Goal: Task Accomplishment & Management: Use online tool/utility

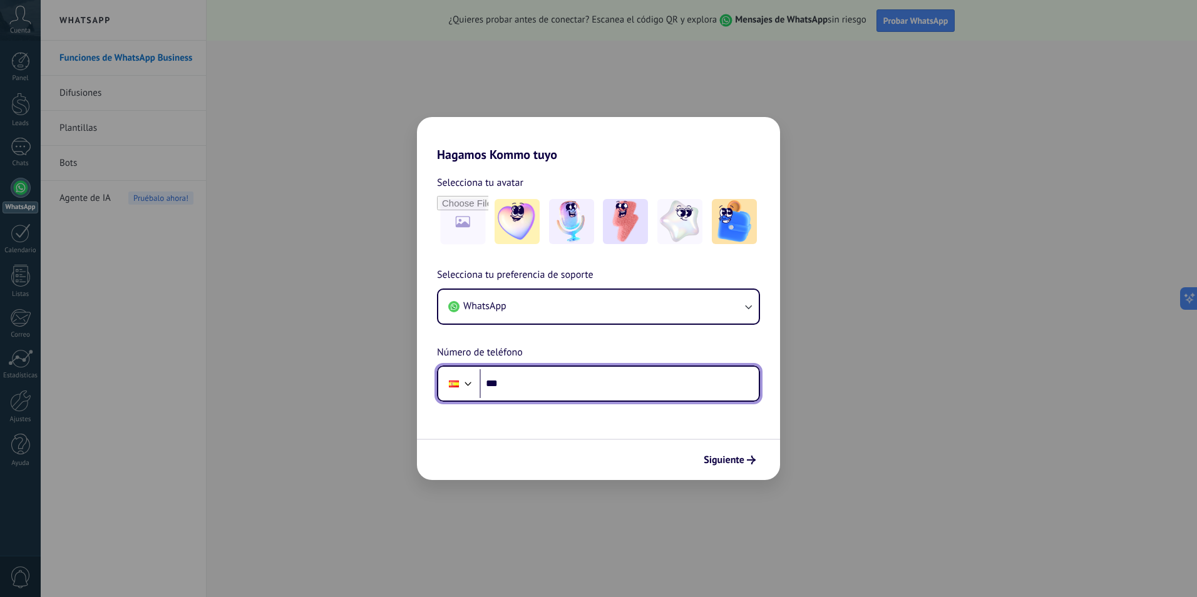
click at [588, 384] on input "***" at bounding box center [619, 383] width 279 height 29
type input "**********"
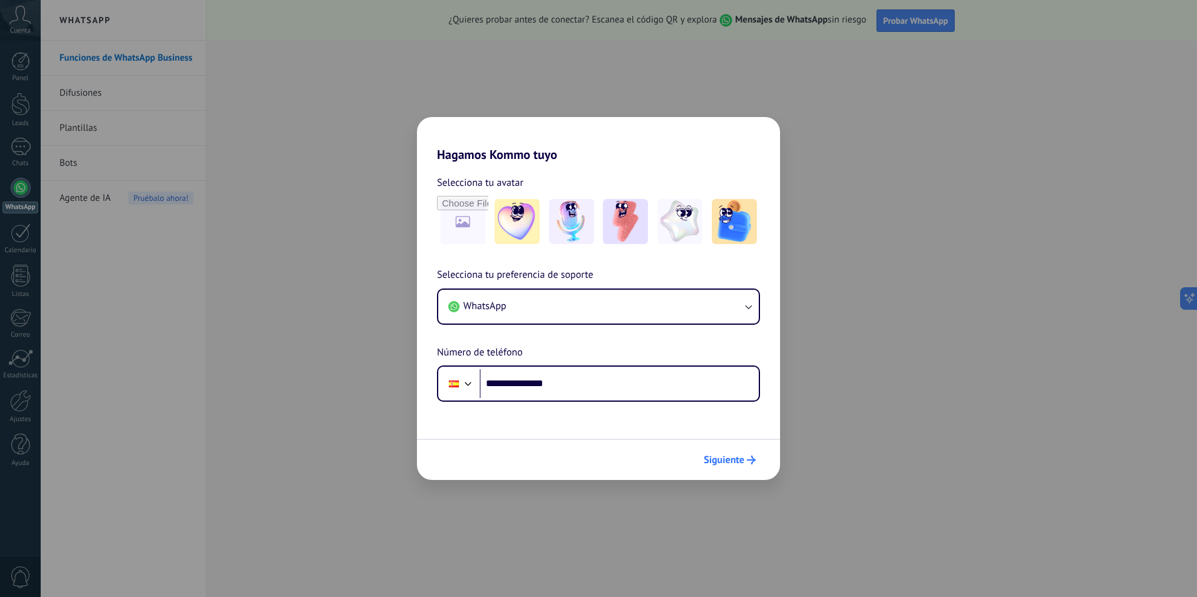
click at [738, 461] on span "Siguiente" at bounding box center [724, 460] width 41 height 9
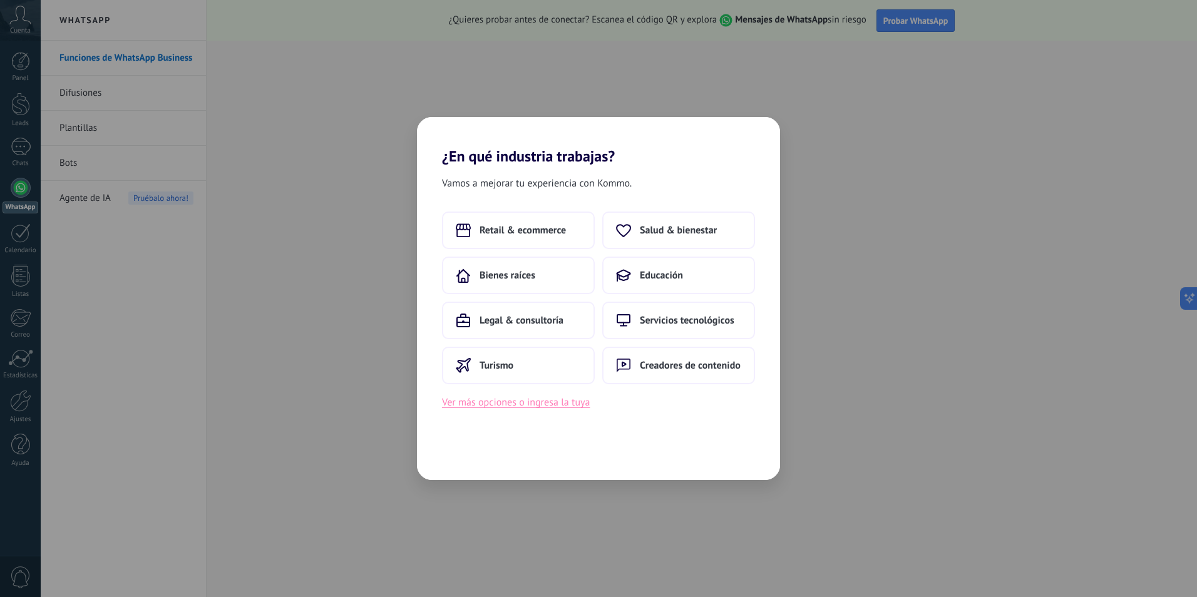
click at [550, 408] on button "Ver más opciones o ingresa la tuya" at bounding box center [516, 402] width 148 height 16
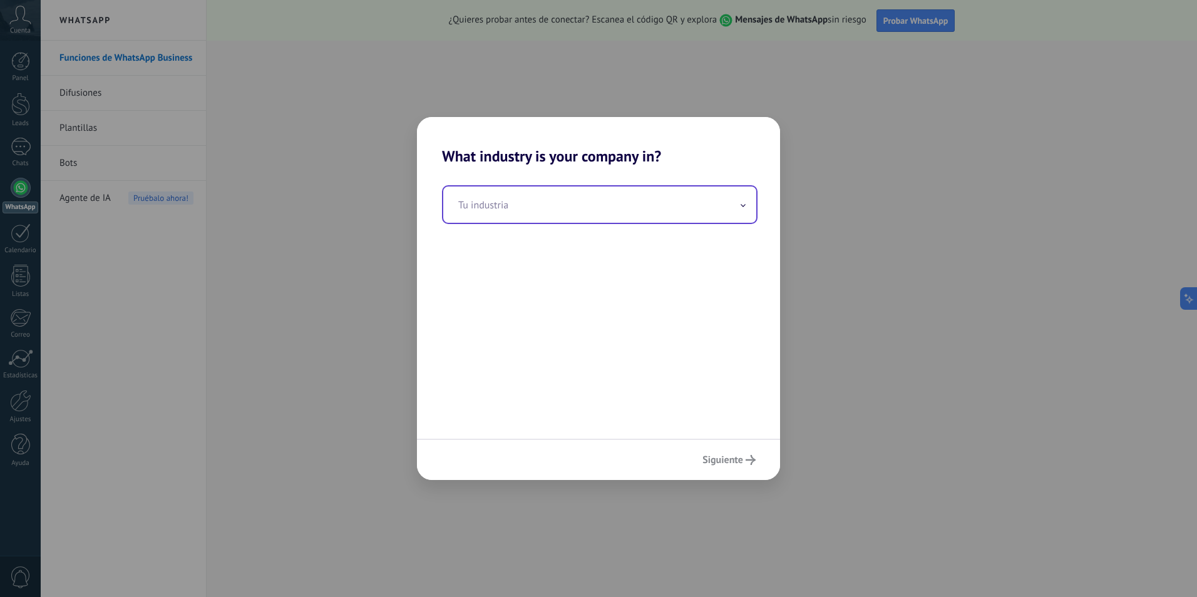
click at [570, 205] on input "text" at bounding box center [599, 205] width 313 height 36
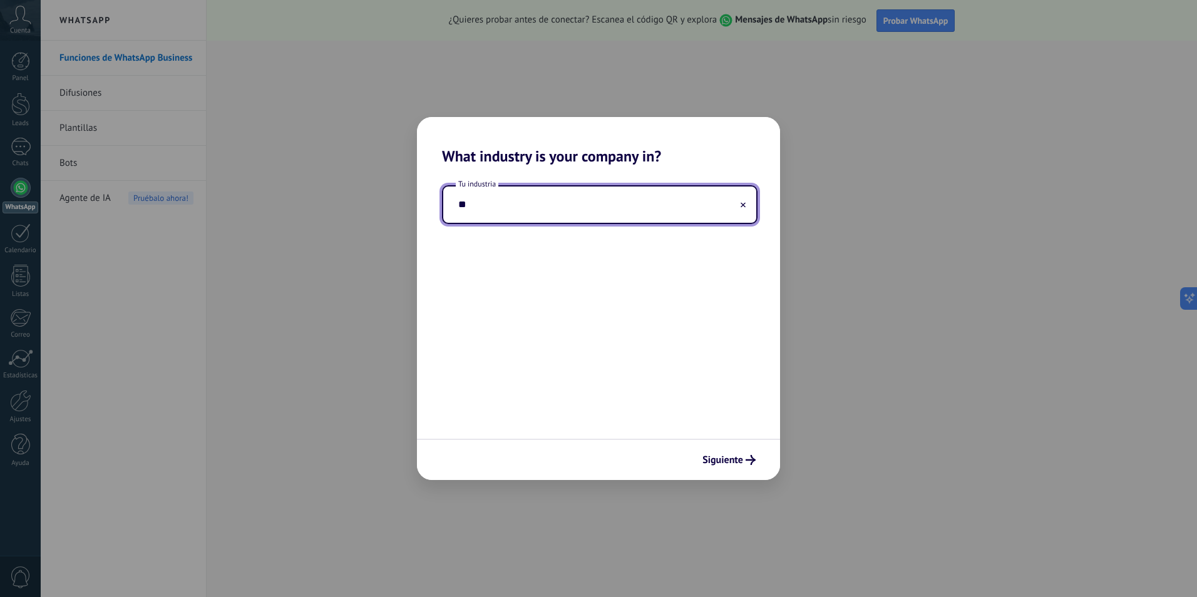
type input "*"
type input "**********"
click at [718, 456] on span "Siguiente" at bounding box center [723, 460] width 41 height 9
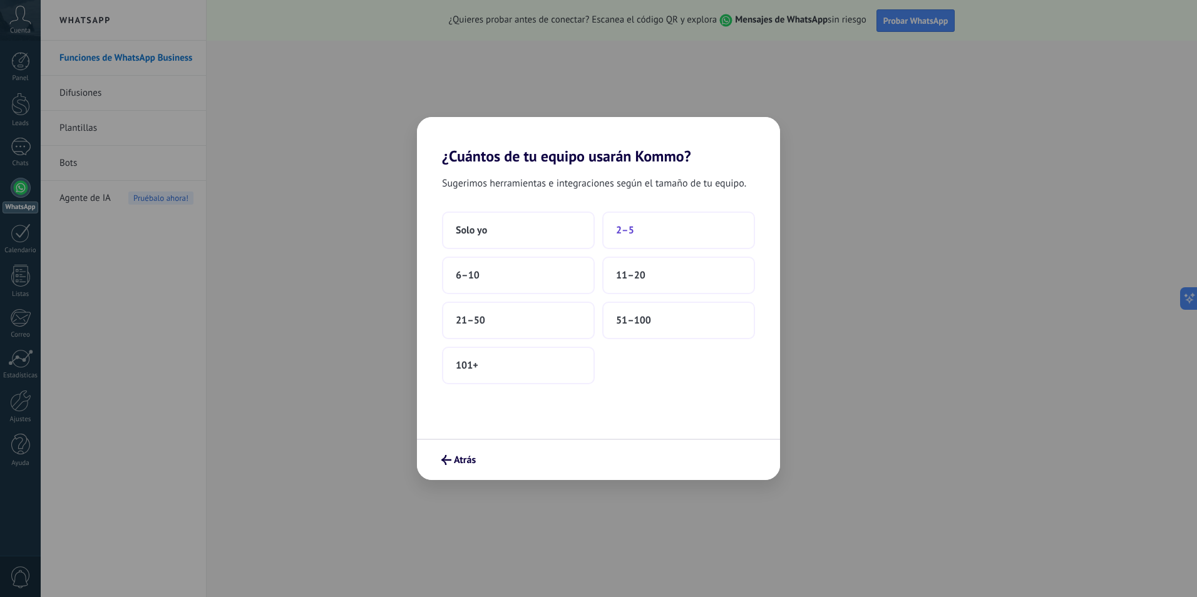
click at [627, 231] on span "2–5" at bounding box center [625, 230] width 18 height 13
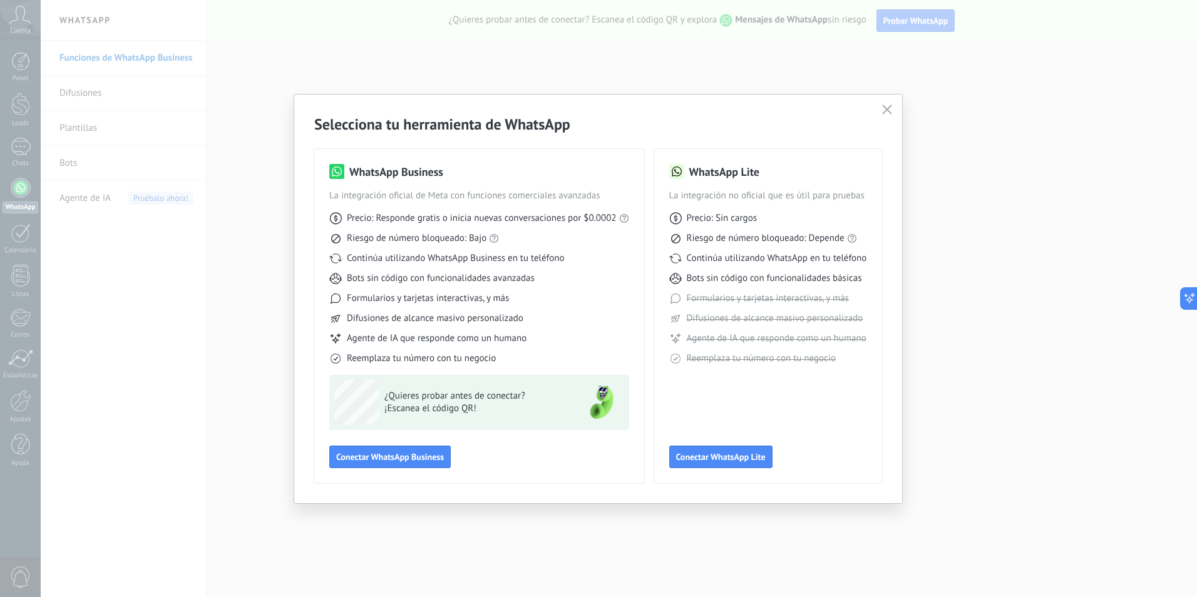
click at [885, 104] on button "button" at bounding box center [887, 110] width 16 height 18
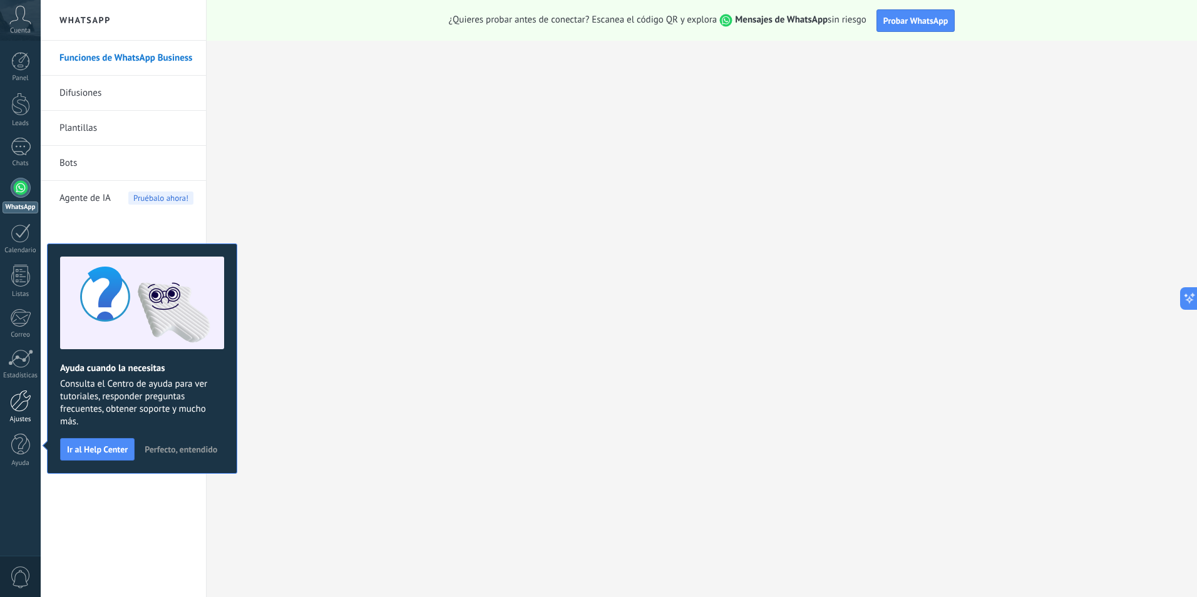
click at [23, 406] on div at bounding box center [20, 401] width 21 height 22
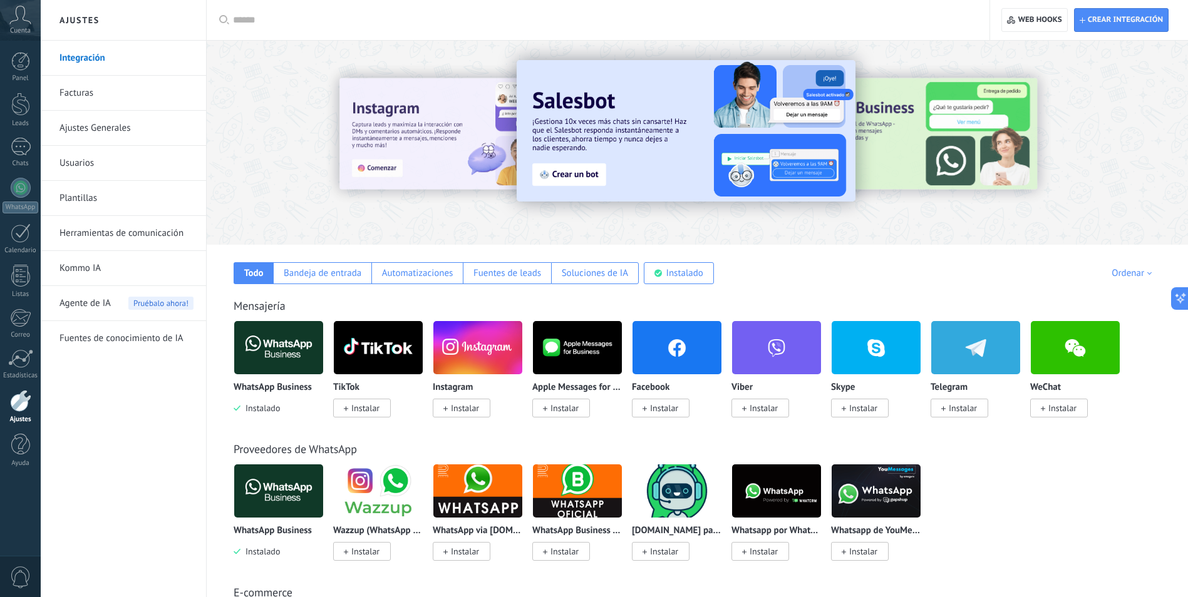
click at [20, 399] on div at bounding box center [20, 401] width 21 height 22
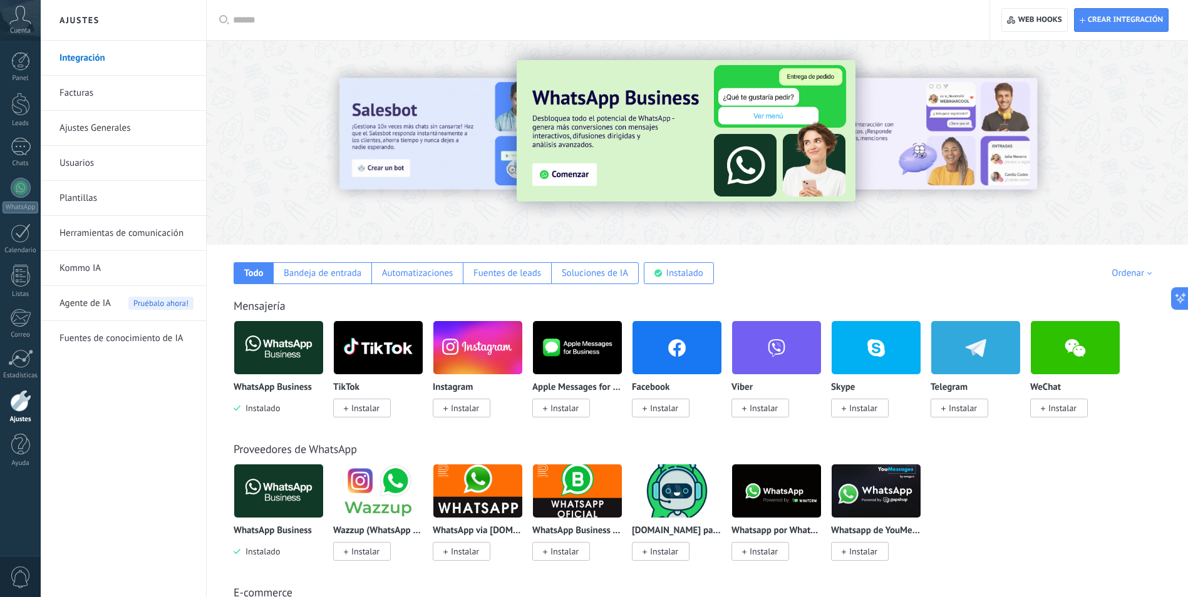
click at [90, 56] on link "Integración" at bounding box center [126, 58] width 134 height 35
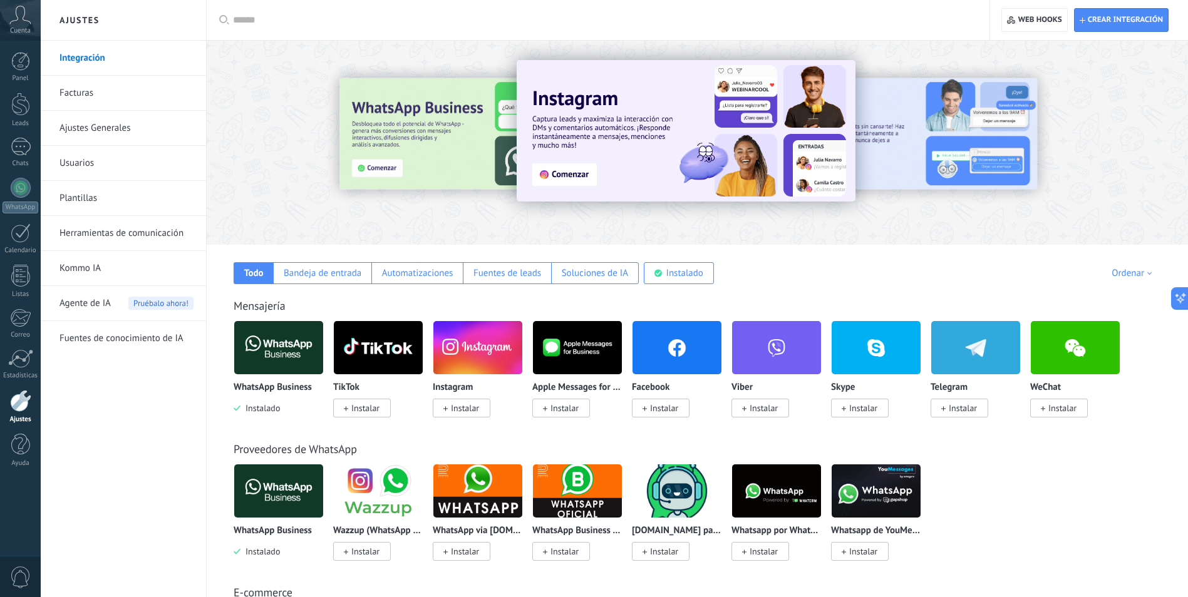
click at [280, 351] on img at bounding box center [278, 347] width 89 height 61
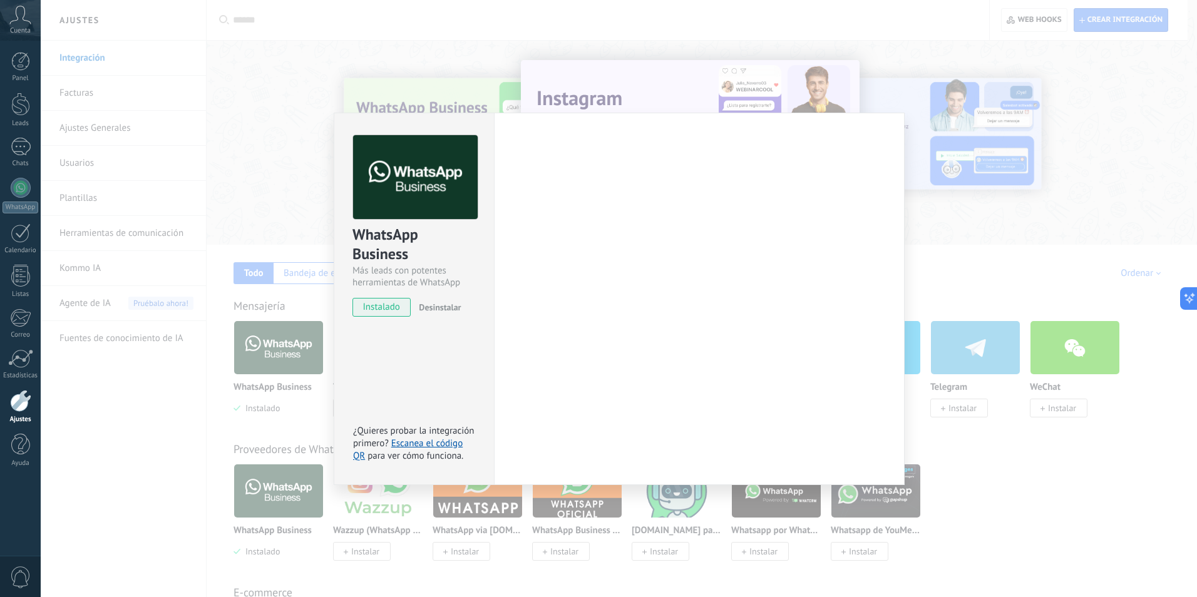
click at [262, 406] on div "WhatsApp Business Más leads con potentes herramientas de WhatsApp instalado Des…" at bounding box center [619, 298] width 1157 height 597
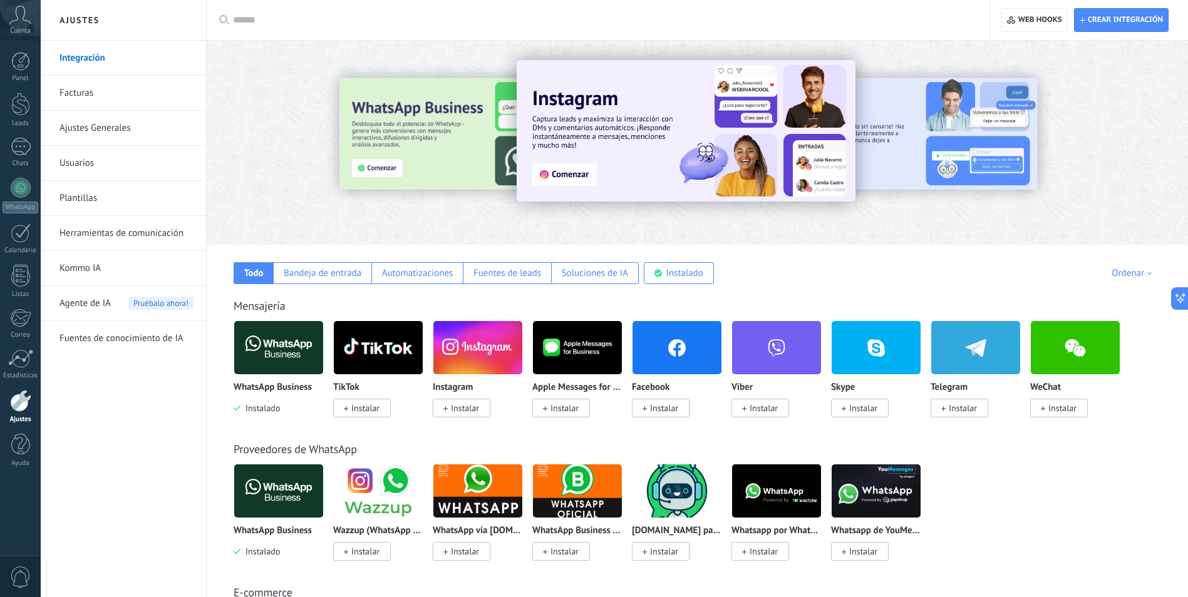
click at [266, 367] on img at bounding box center [278, 347] width 89 height 61
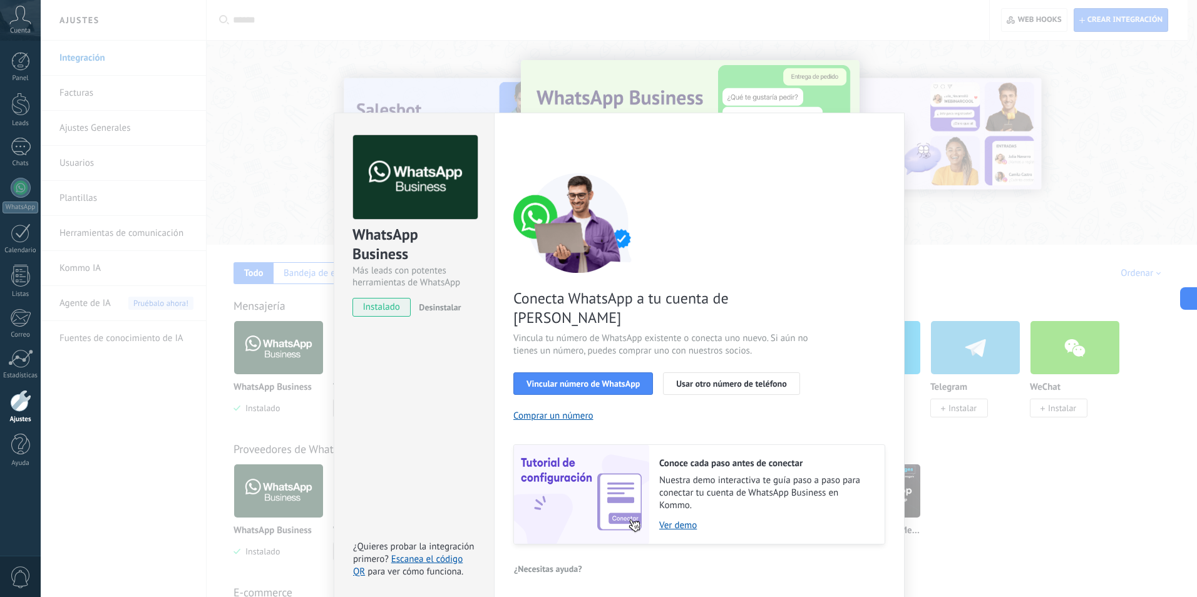
click at [379, 315] on span "instalado" at bounding box center [381, 307] width 57 height 19
click at [384, 304] on span "instalado" at bounding box center [381, 307] width 57 height 19
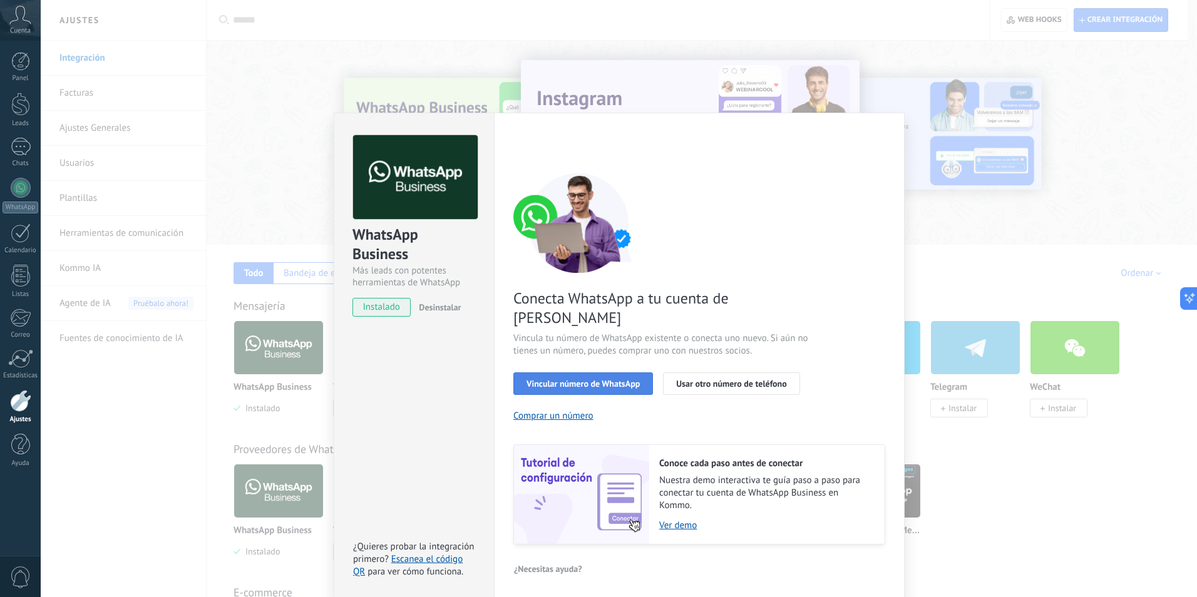
click at [604, 379] on span "Vincular número de WhatsApp" at bounding box center [583, 383] width 113 height 9
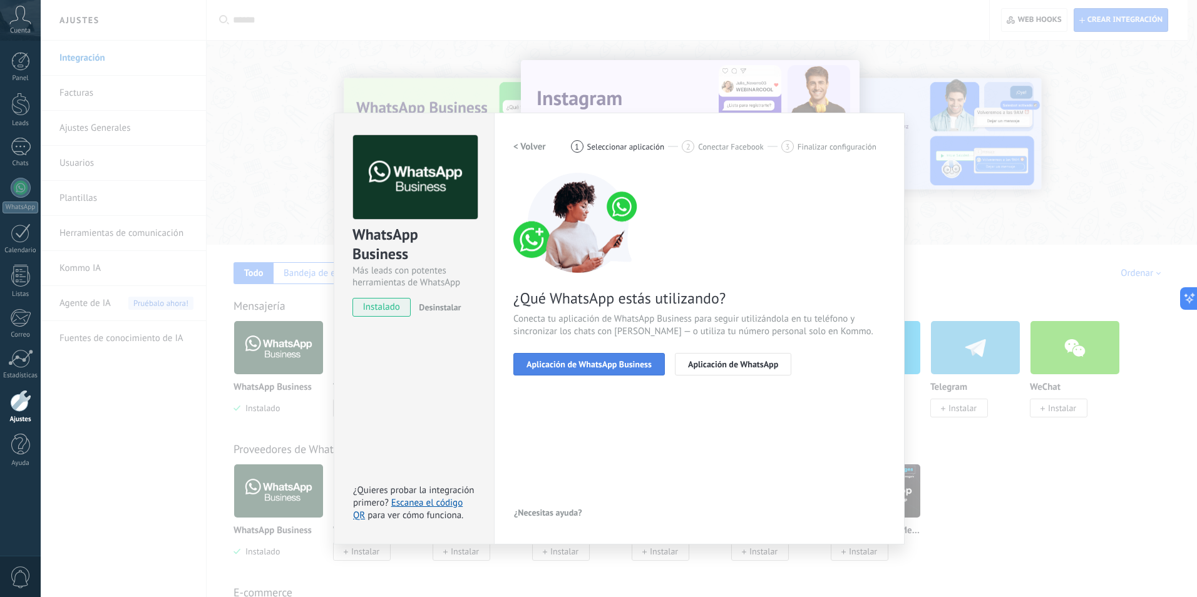
click at [567, 368] on span "Aplicación de WhatsApp Business" at bounding box center [589, 364] width 125 height 9
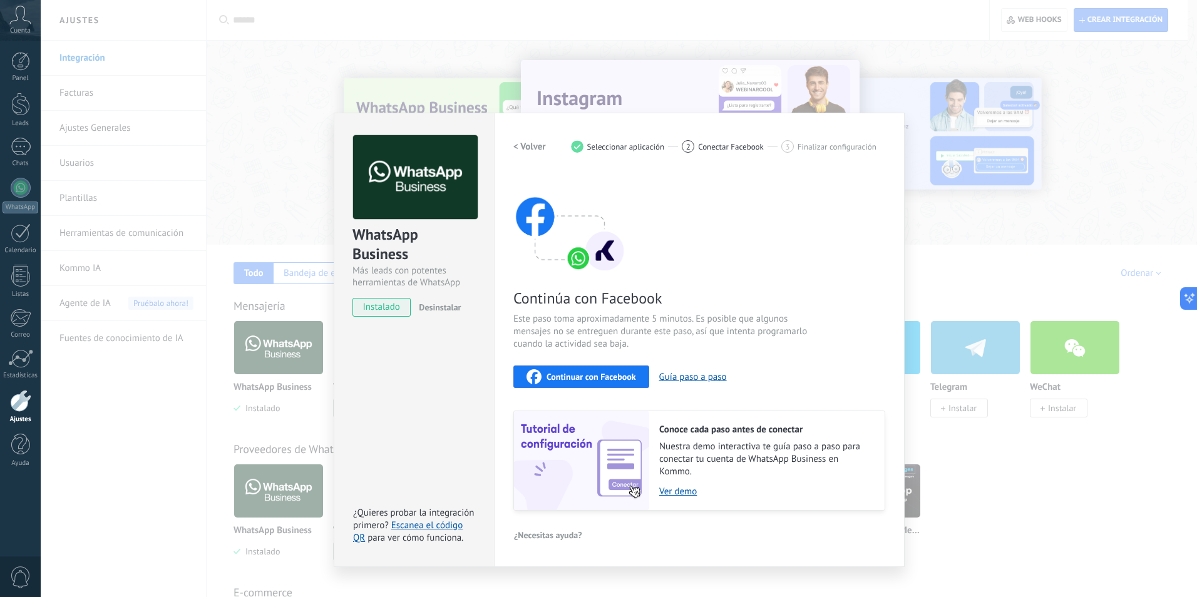
click at [597, 379] on span "Continuar con Facebook" at bounding box center [592, 377] width 90 height 9
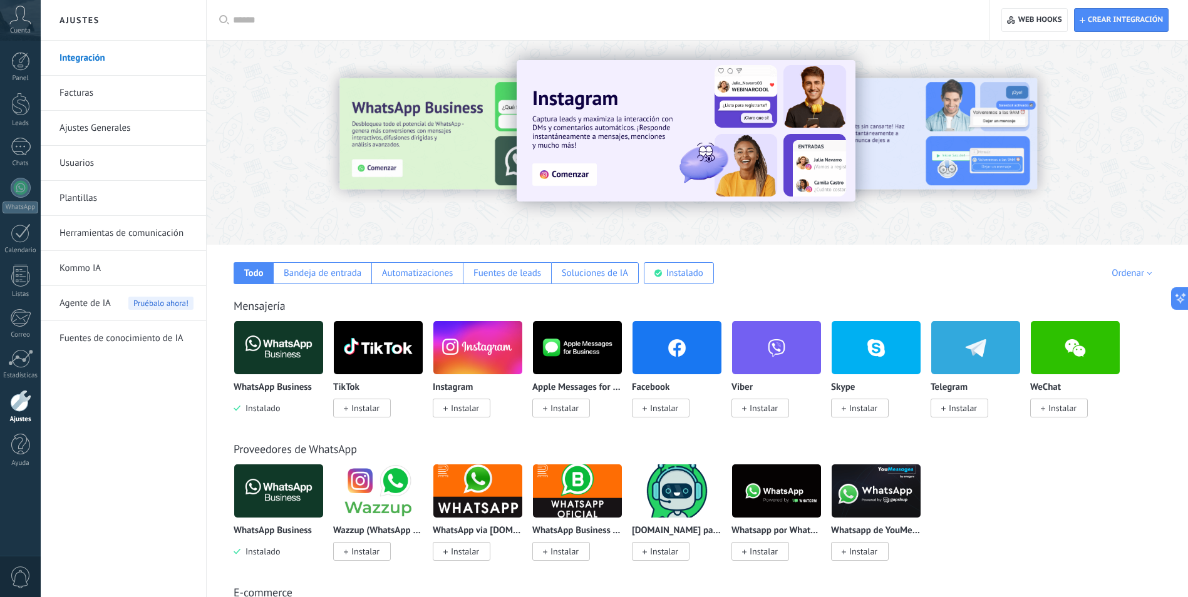
click at [89, 268] on link "Kommo IA" at bounding box center [126, 268] width 134 height 35
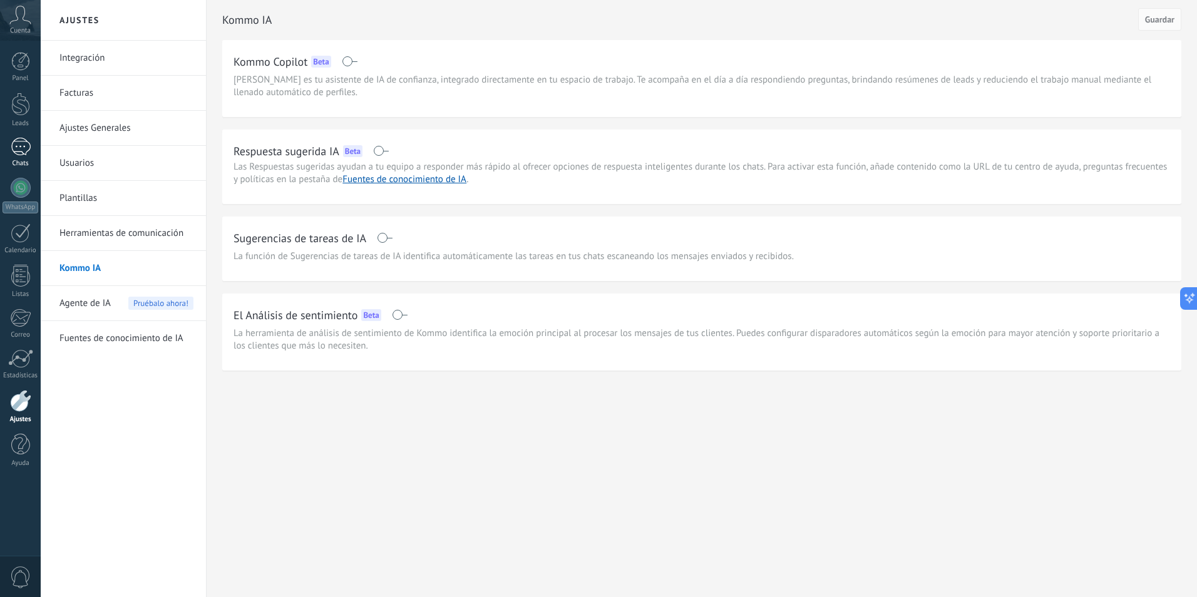
click at [20, 143] on div at bounding box center [21, 147] width 20 height 18
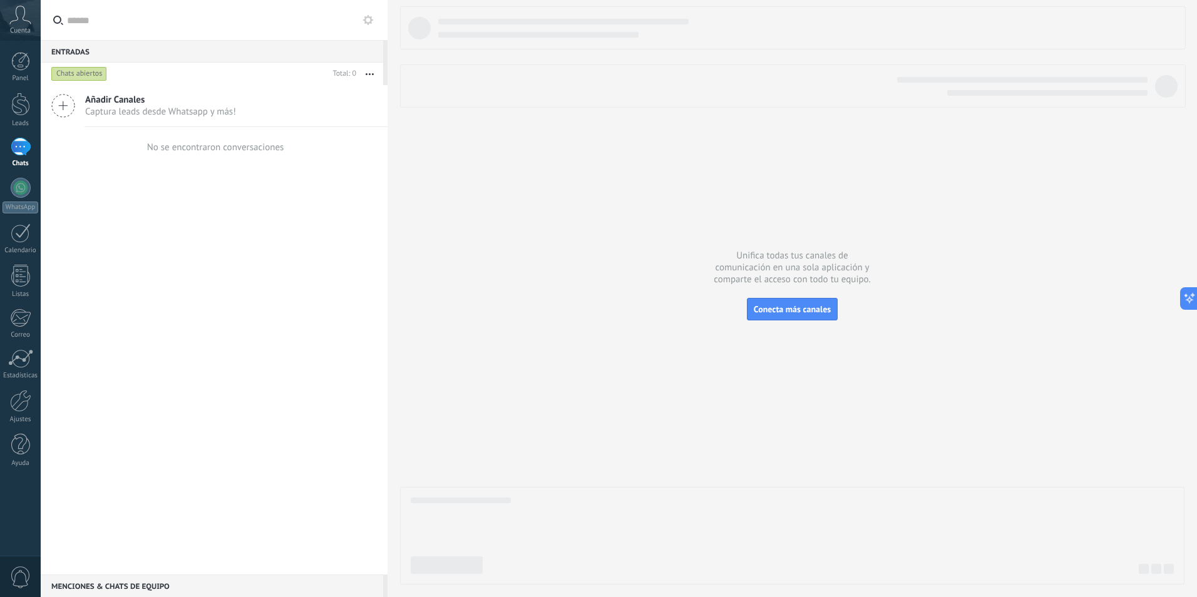
click at [676, 229] on div at bounding box center [792, 295] width 785 height 579
click at [1183, 301] on icon at bounding box center [1184, 298] width 13 height 13
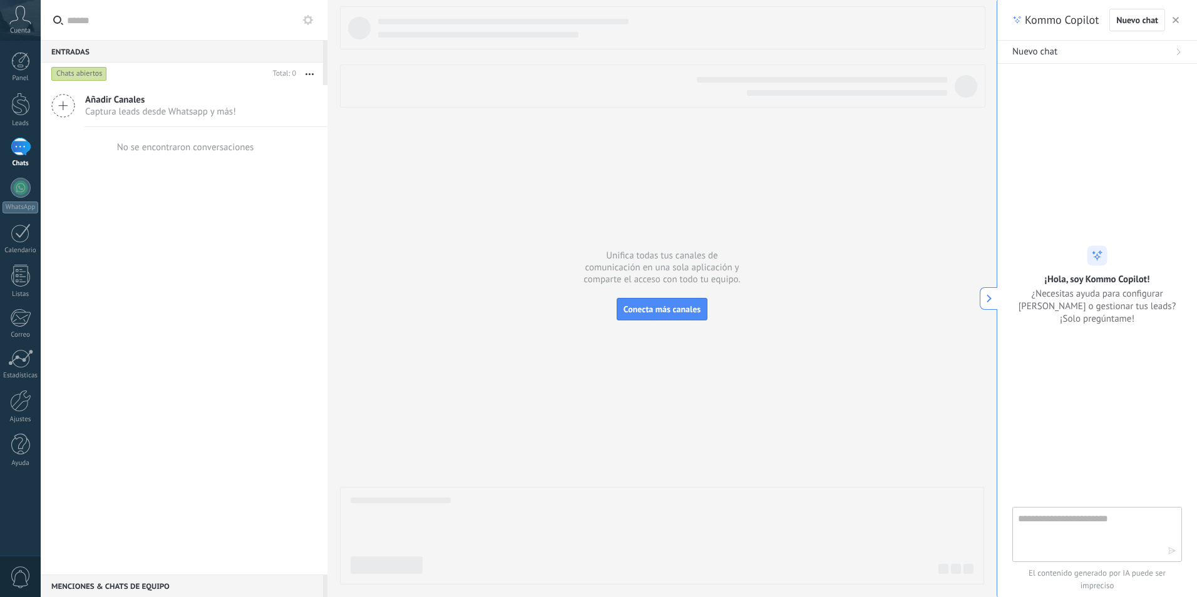
click at [986, 301] on icon at bounding box center [989, 298] width 9 height 9
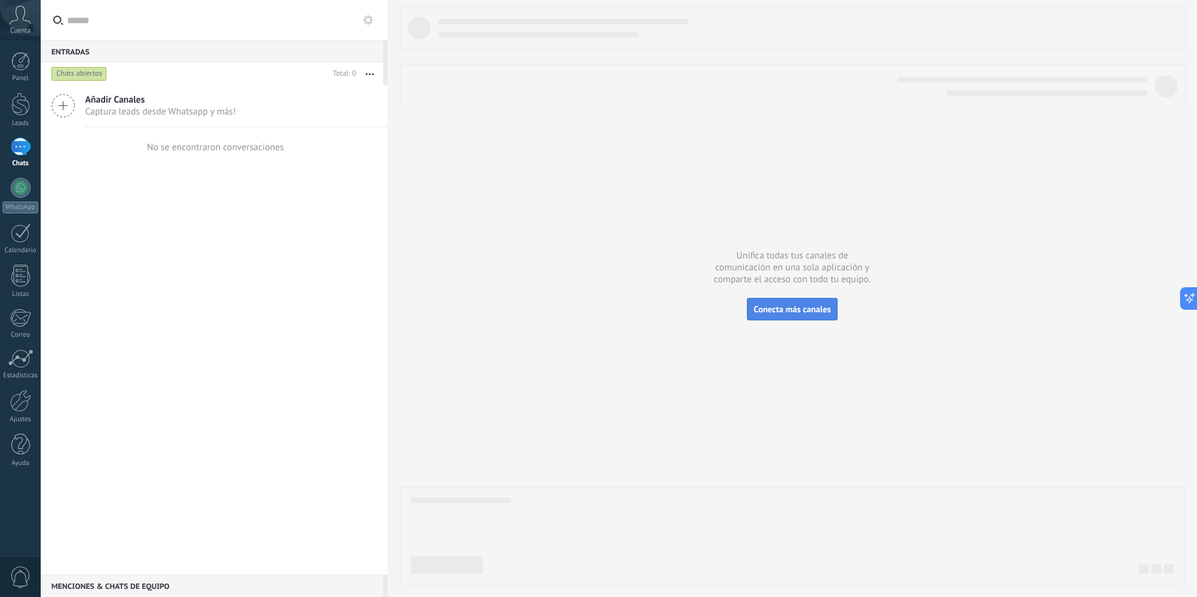
click at [790, 307] on span "Conecta más canales" at bounding box center [792, 309] width 77 height 11
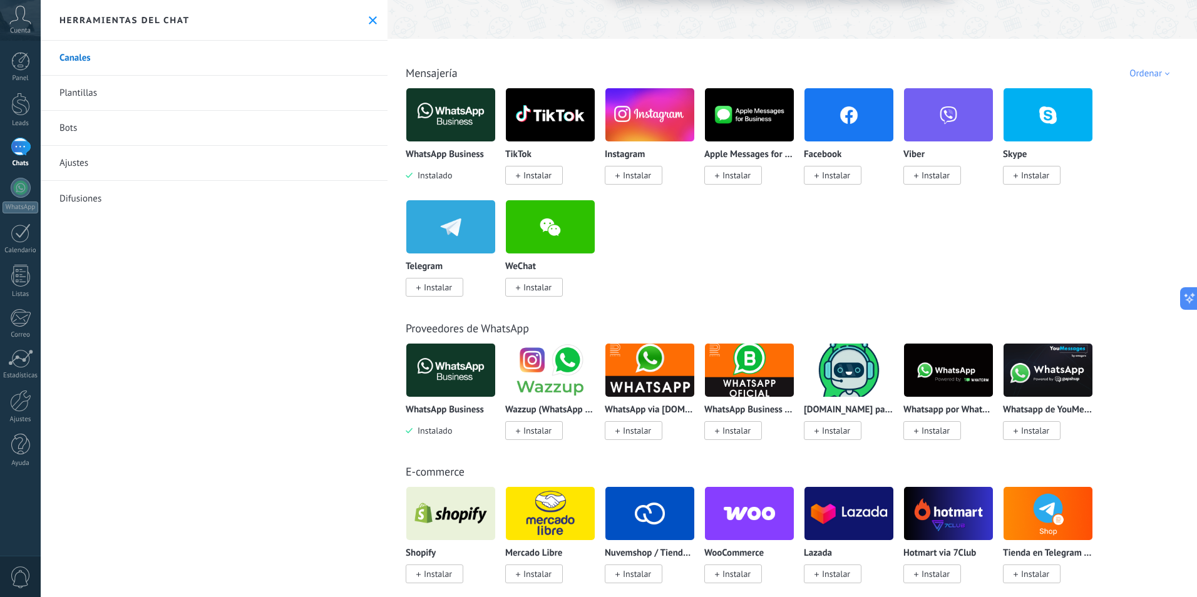
scroll to position [188, 0]
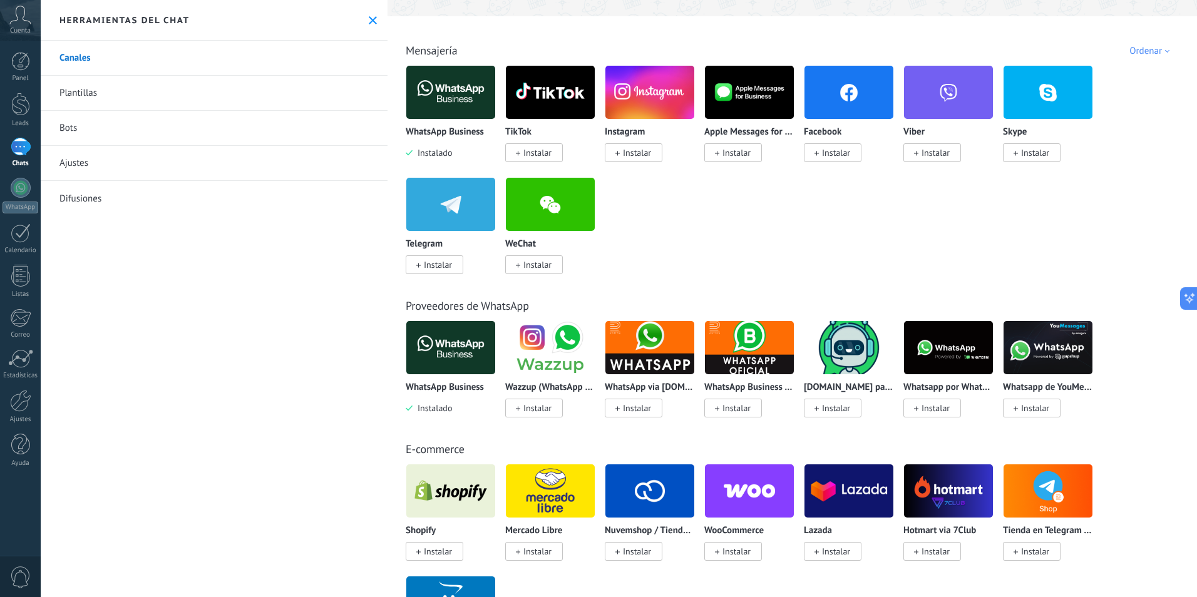
click at [439, 357] on img at bounding box center [450, 347] width 89 height 61
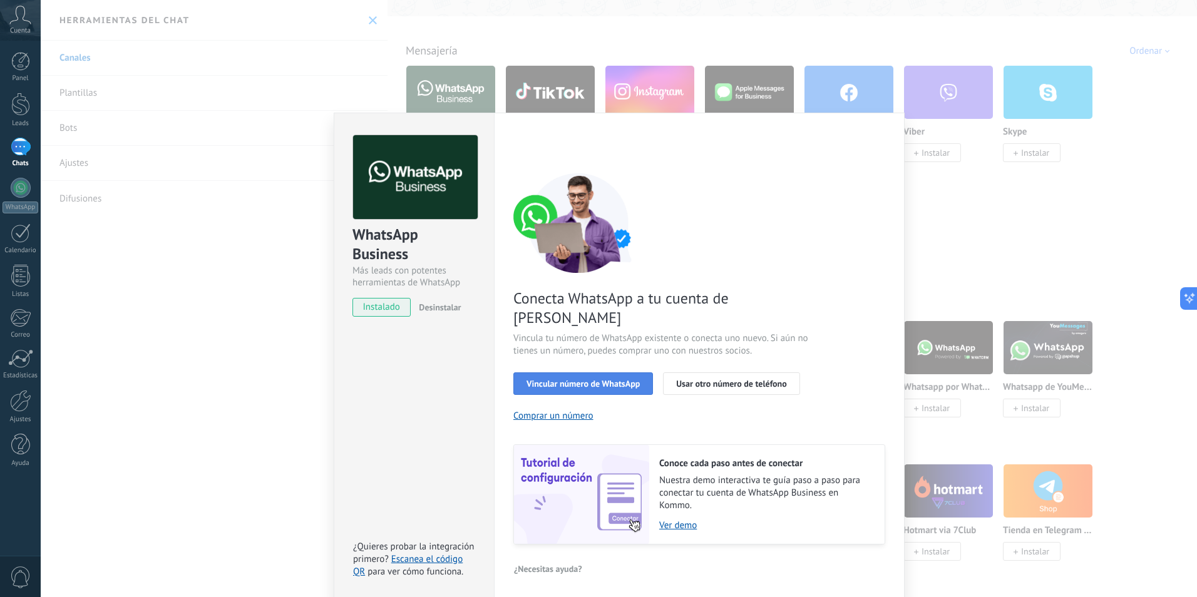
click at [572, 379] on span "Vincular número de WhatsApp" at bounding box center [583, 383] width 113 height 9
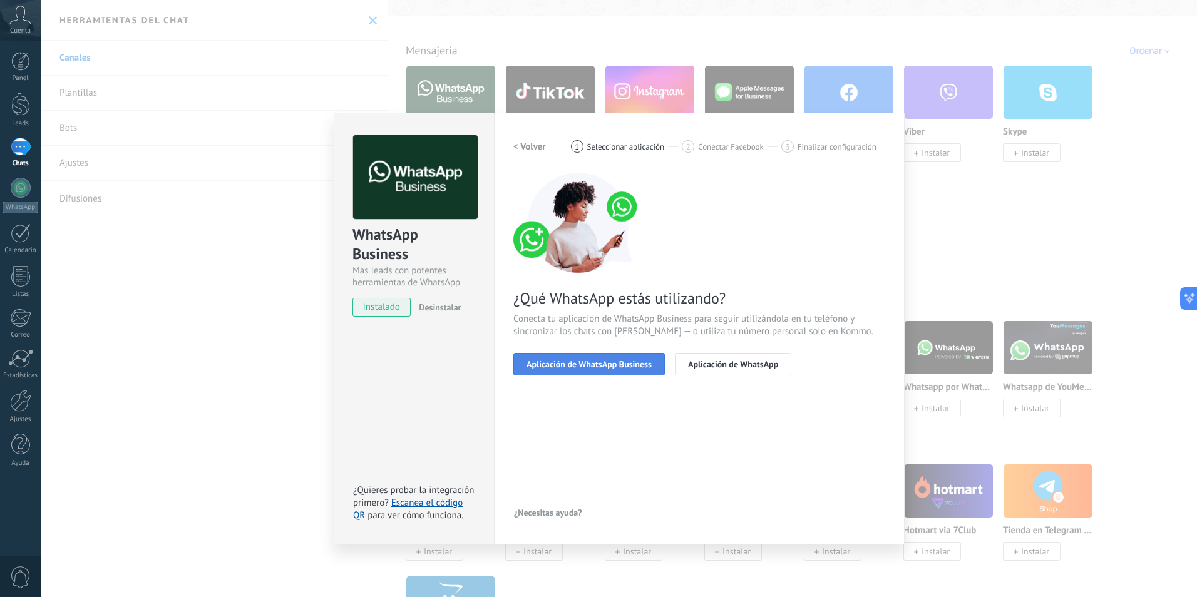
click at [575, 368] on span "Aplicación de WhatsApp Business" at bounding box center [589, 364] width 125 height 9
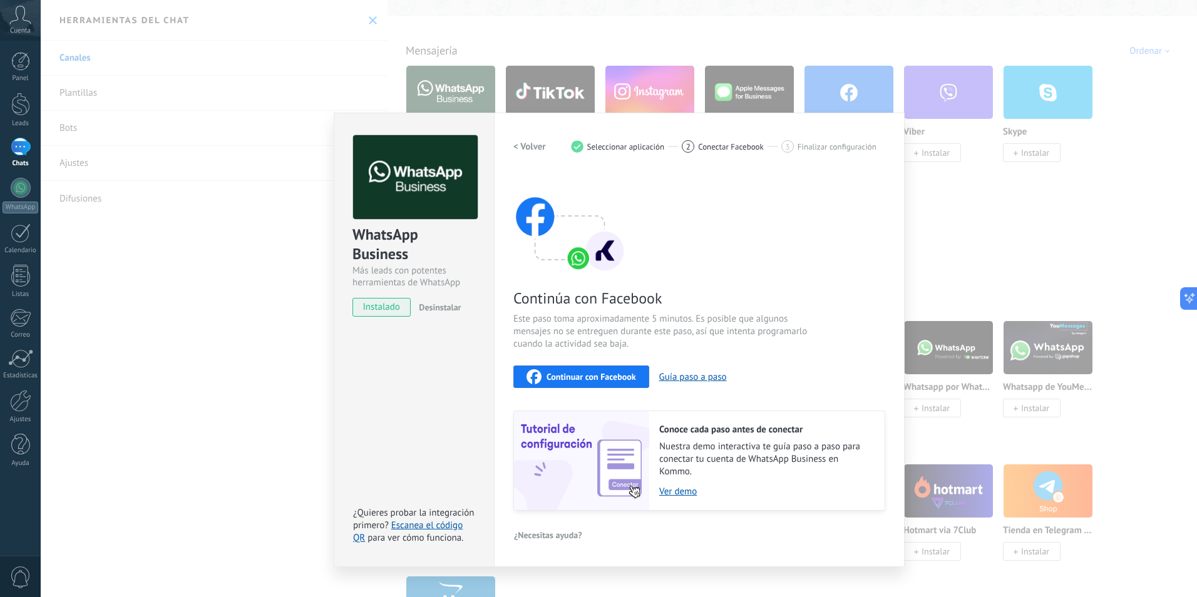
click at [565, 367] on button "Continuar con Facebook" at bounding box center [581, 377] width 136 height 23
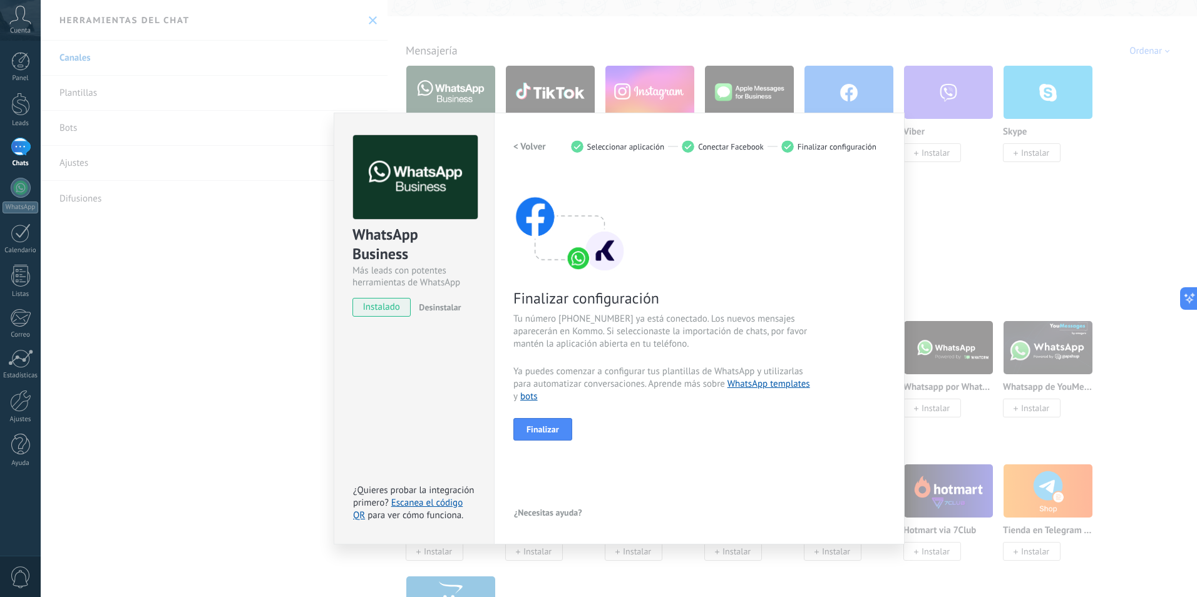
click at [611, 478] on div "< Volver 1 Seleccionar aplicación 2 Conectar Facebook 3 Finalizar configuración…" at bounding box center [699, 328] width 372 height 387
click at [549, 429] on span "Finalizar" at bounding box center [543, 429] width 33 height 9
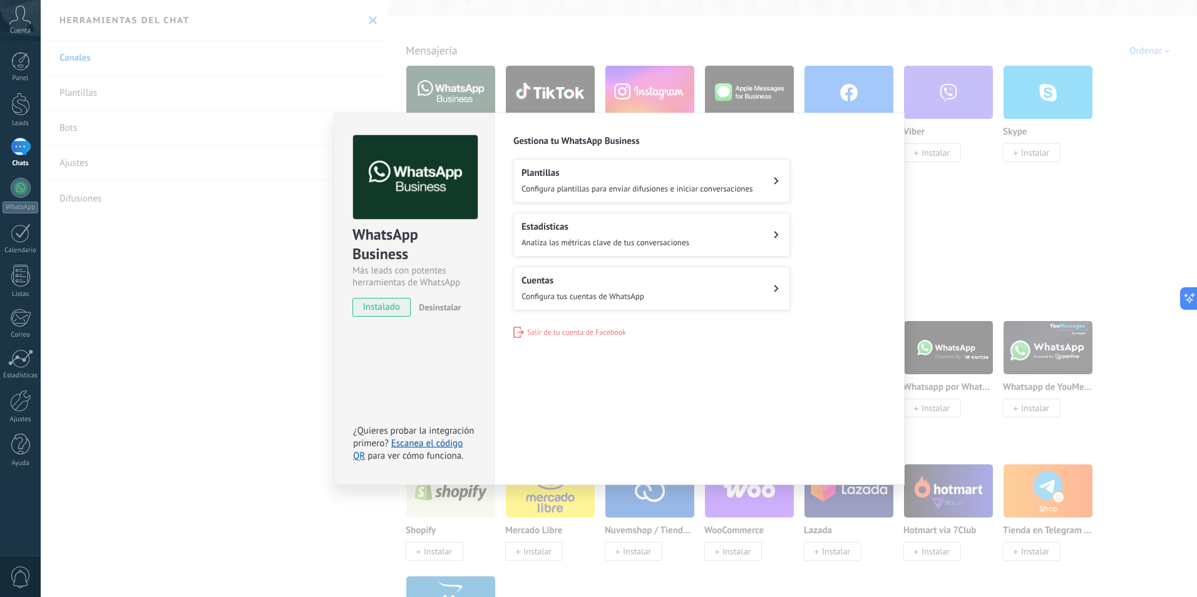
click at [18, 155] on div at bounding box center [21, 147] width 20 height 18
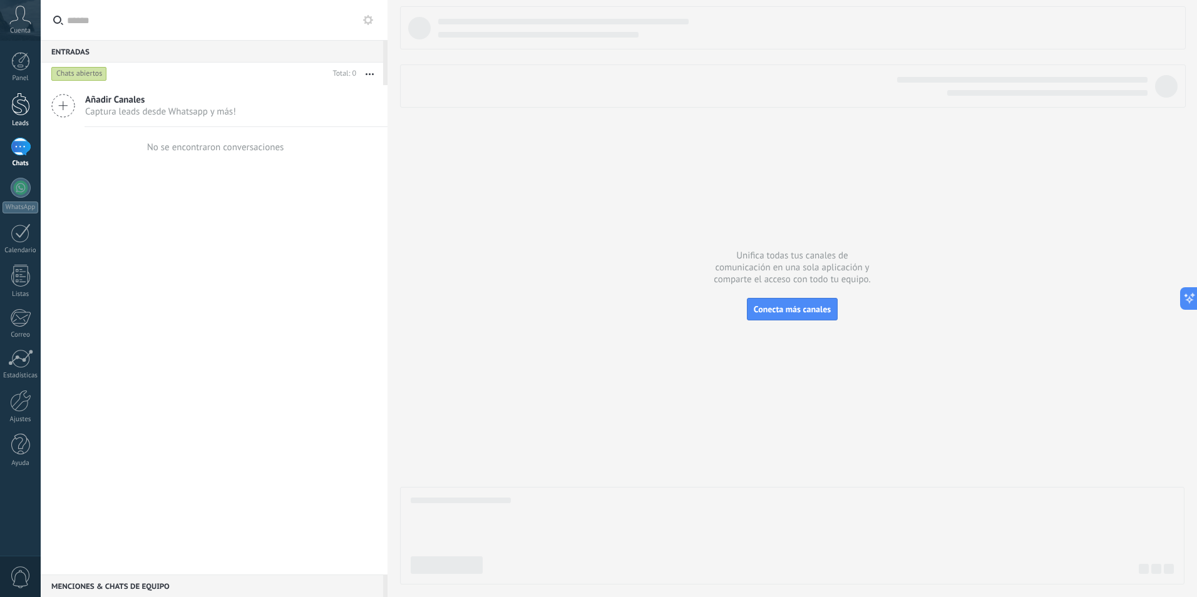
click at [27, 110] on div at bounding box center [20, 104] width 19 height 23
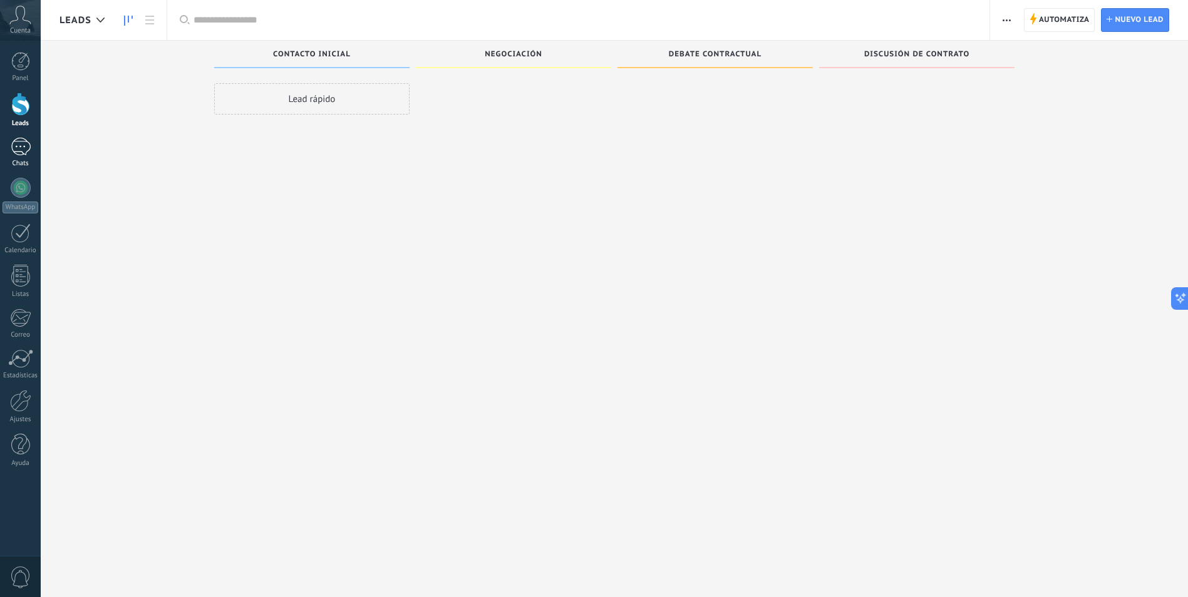
click at [26, 148] on div at bounding box center [21, 147] width 20 height 18
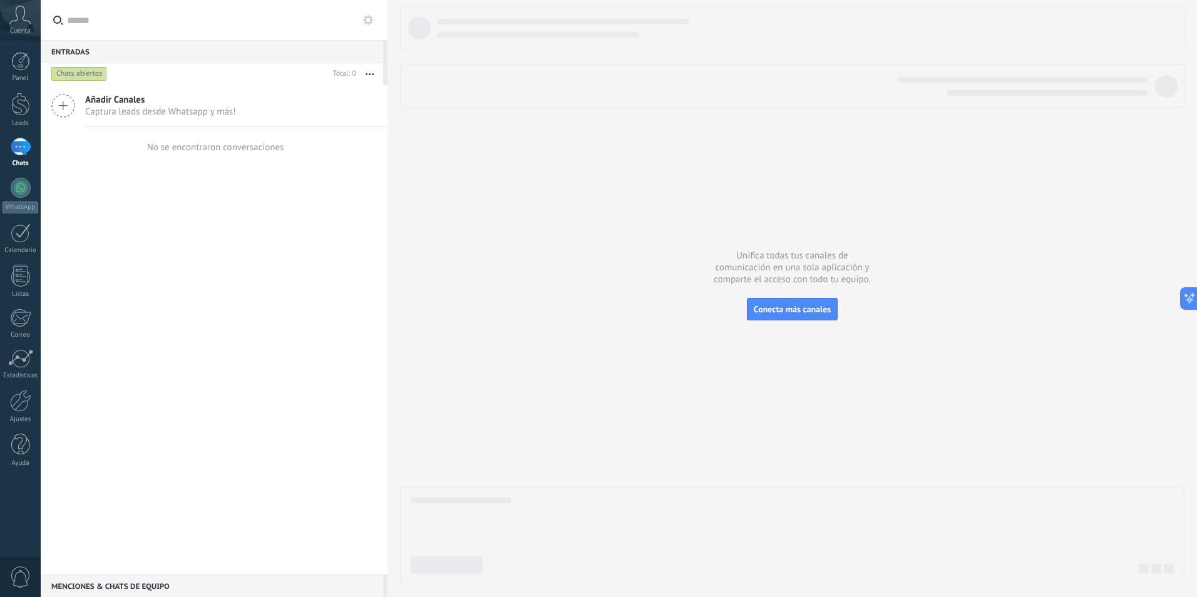
click at [200, 111] on span "Captura leads desde Whatsapp y más!" at bounding box center [160, 112] width 151 height 12
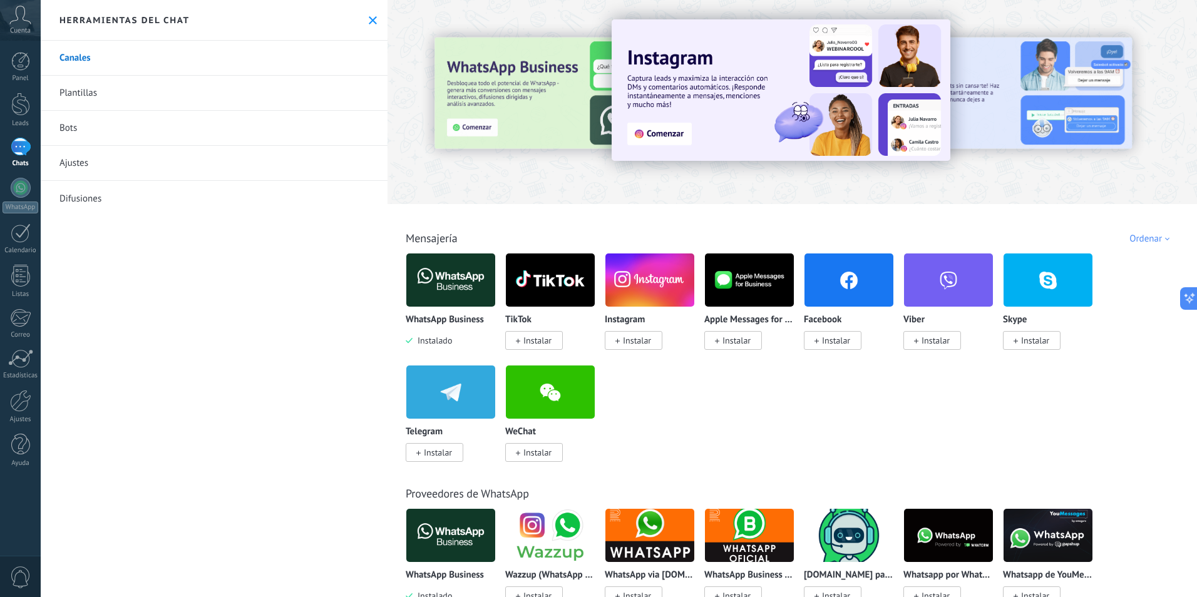
click at [28, 26] on div "Cuenta" at bounding box center [20, 20] width 41 height 41
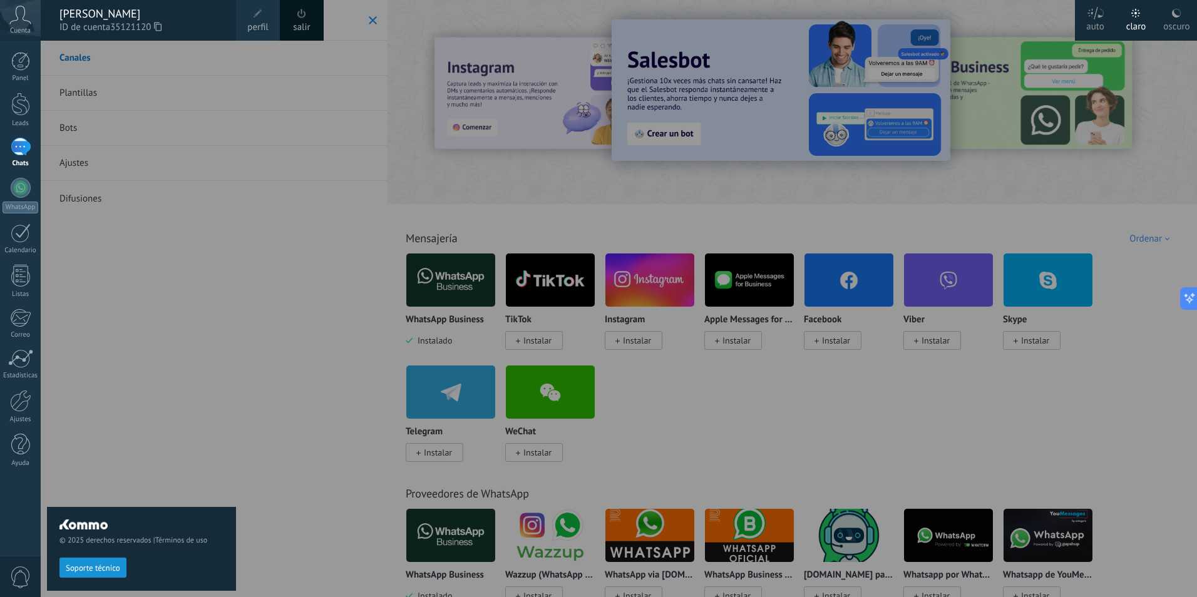
click at [107, 282] on div "© 2025 derechos reservados | Términos de uso Soporte técnico" at bounding box center [141, 319] width 189 height 557
click at [22, 108] on div at bounding box center [20, 104] width 19 height 23
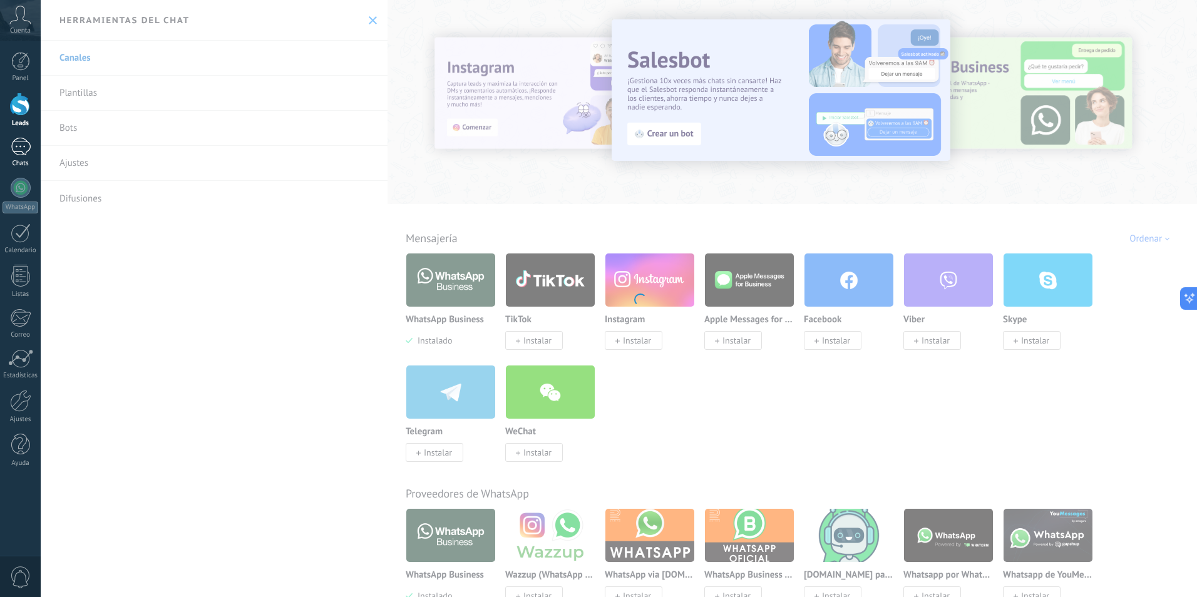
click at [26, 152] on div at bounding box center [21, 147] width 20 height 18
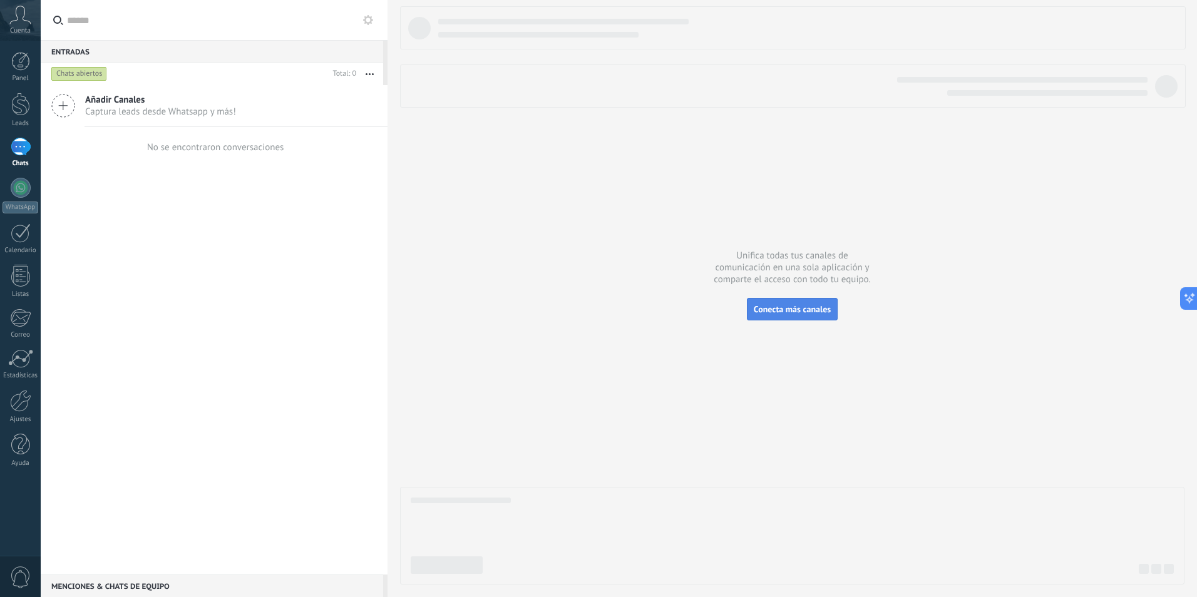
click at [804, 315] on button "Conecta más canales" at bounding box center [792, 309] width 91 height 23
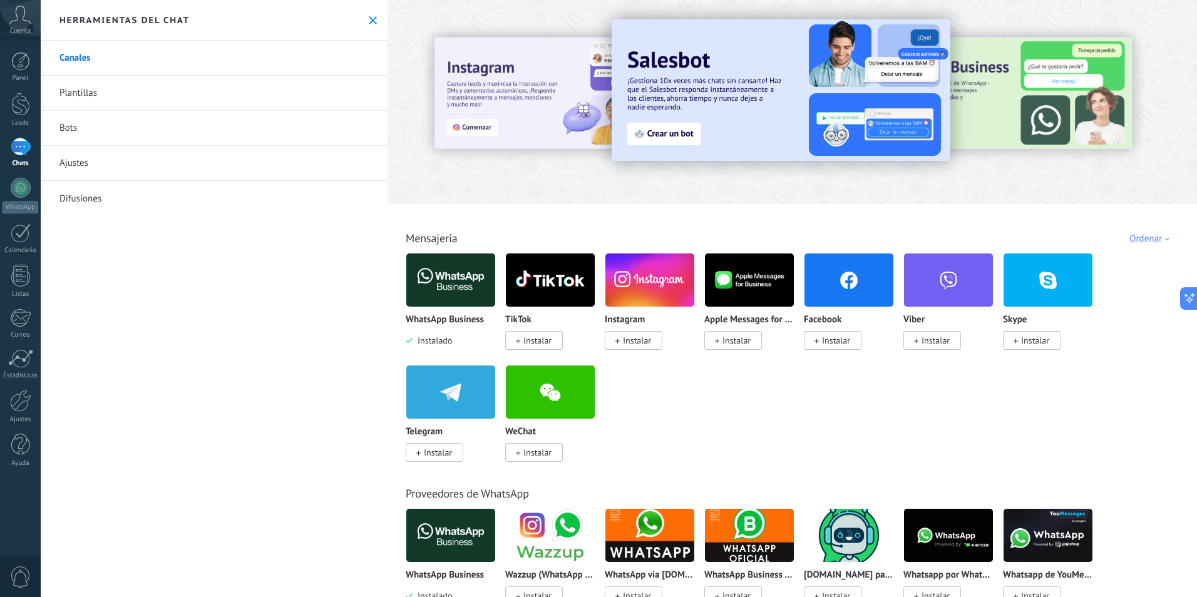
click at [215, 445] on div "Canales Plantillas Bots Ajustes Difusiones" at bounding box center [214, 319] width 347 height 557
click at [14, 190] on div at bounding box center [21, 188] width 20 height 20
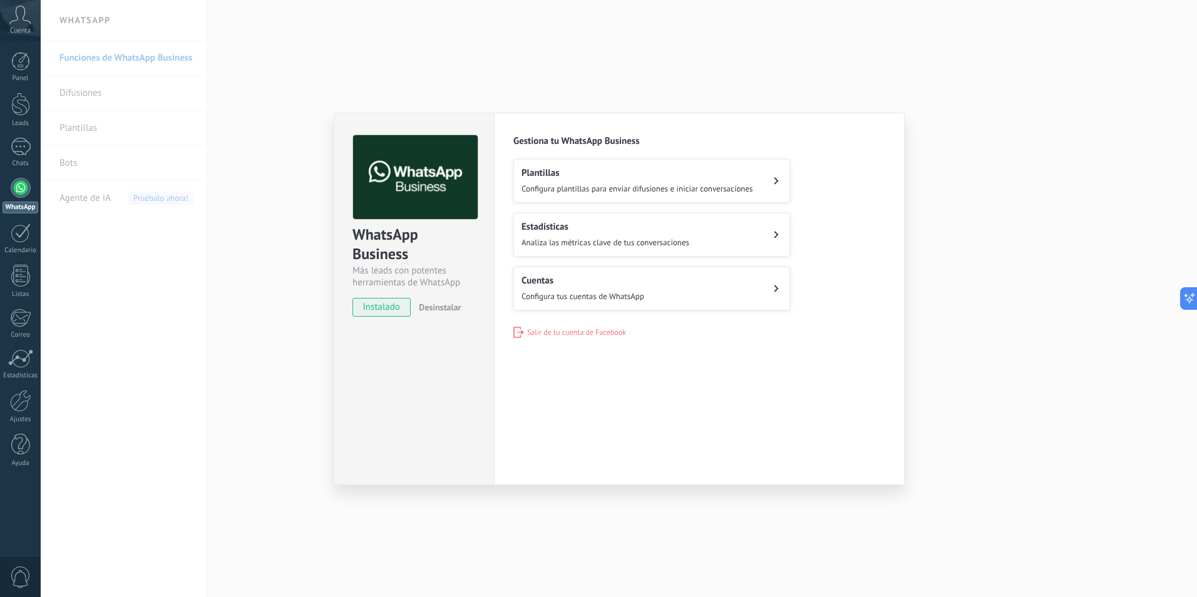
click at [223, 319] on div "WhatsApp Business Más leads con potentes herramientas de WhatsApp instalado Des…" at bounding box center [619, 298] width 1157 height 597
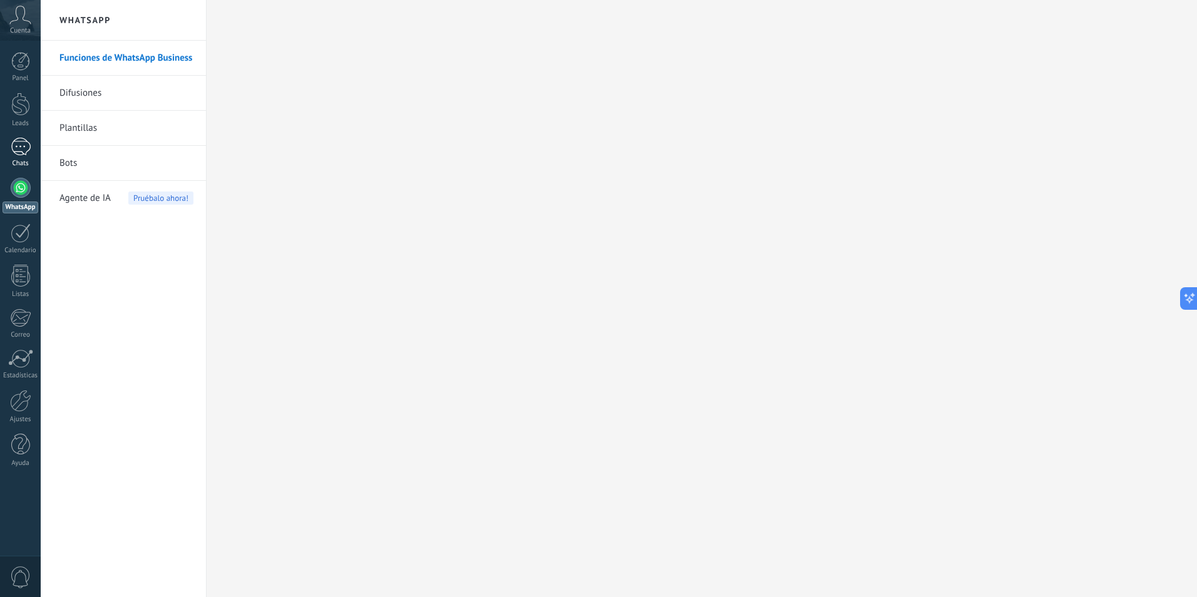
click at [24, 156] on link "Chats" at bounding box center [20, 153] width 41 height 30
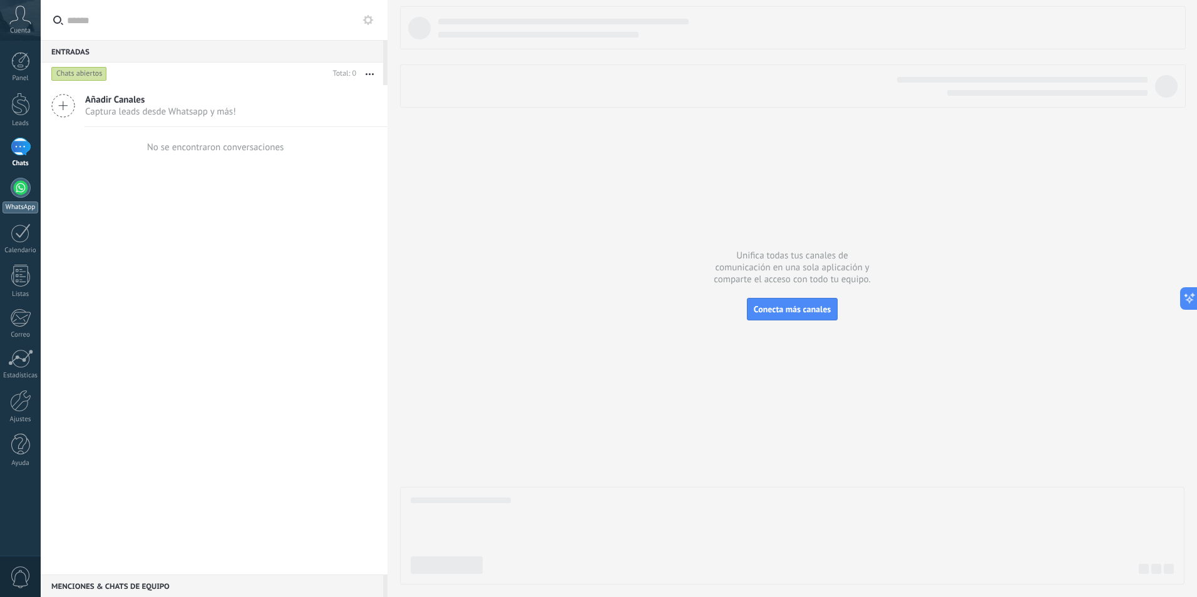
click at [21, 188] on div at bounding box center [21, 188] width 20 height 20
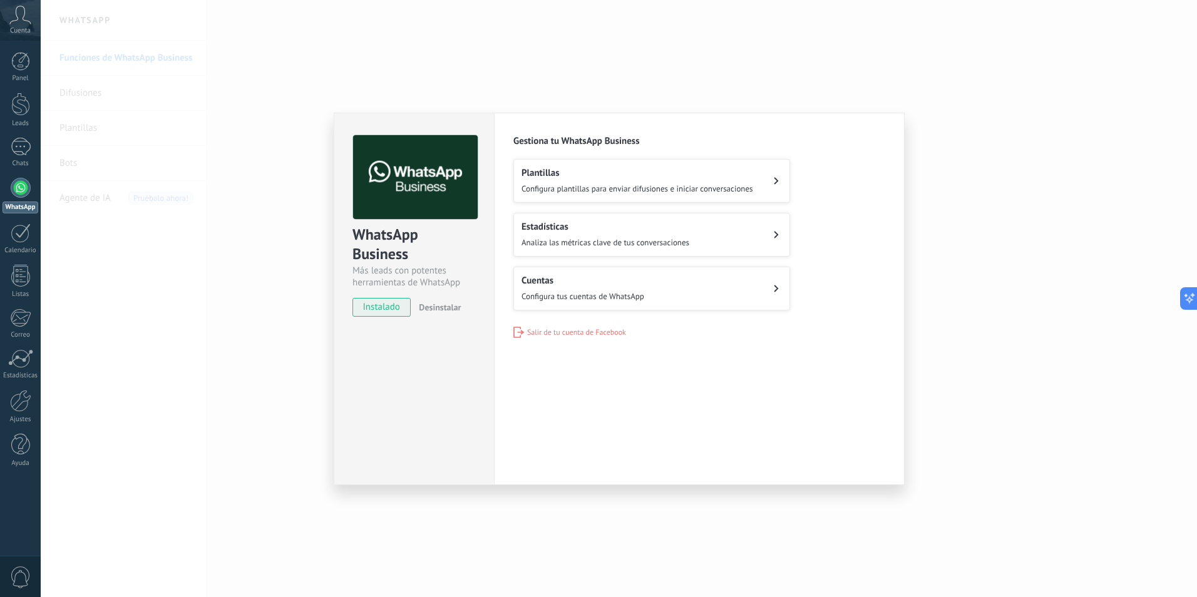
click at [389, 311] on span "instalado" at bounding box center [381, 307] width 57 height 19
click at [378, 307] on span "instalado" at bounding box center [381, 307] width 57 height 19
click at [430, 178] on img at bounding box center [415, 177] width 125 height 85
click at [982, 251] on div "WhatsApp Business Más leads con potentes herramientas de WhatsApp instalado Des…" at bounding box center [619, 298] width 1157 height 597
click at [716, 285] on button "Cuentas Configura tus cuentas de WhatsApp" at bounding box center [651, 289] width 277 height 44
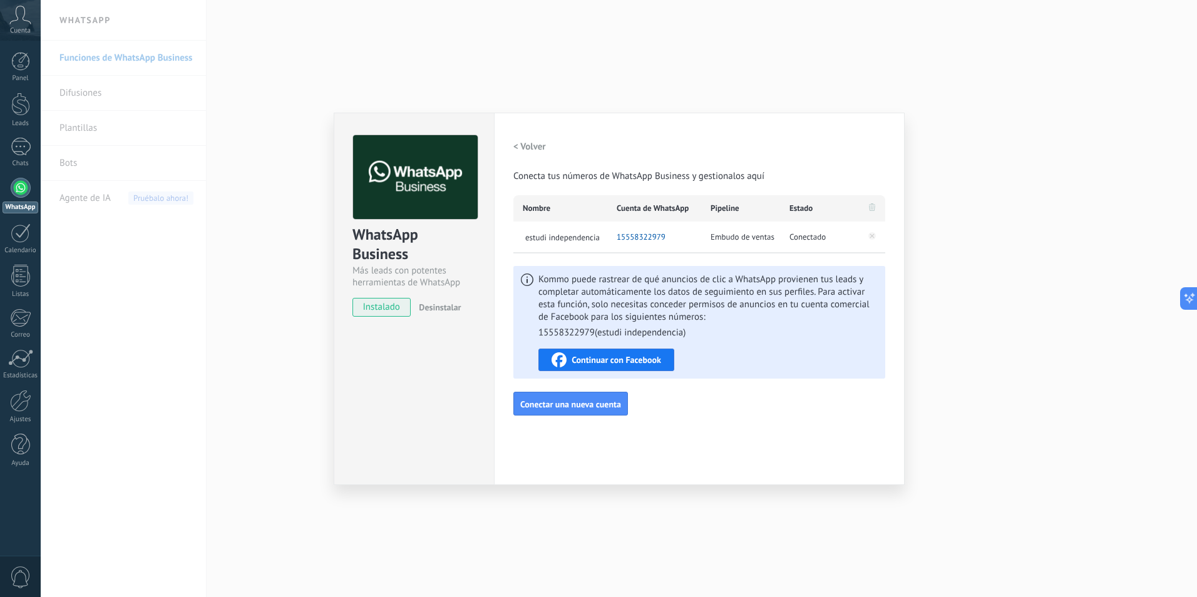
click at [631, 362] on span "Continuar con Facebook" at bounding box center [617, 360] width 90 height 9
click at [259, 453] on div "WhatsApp Business Más leads con potentes herramientas de WhatsApp instalado Des…" at bounding box center [619, 298] width 1157 height 597
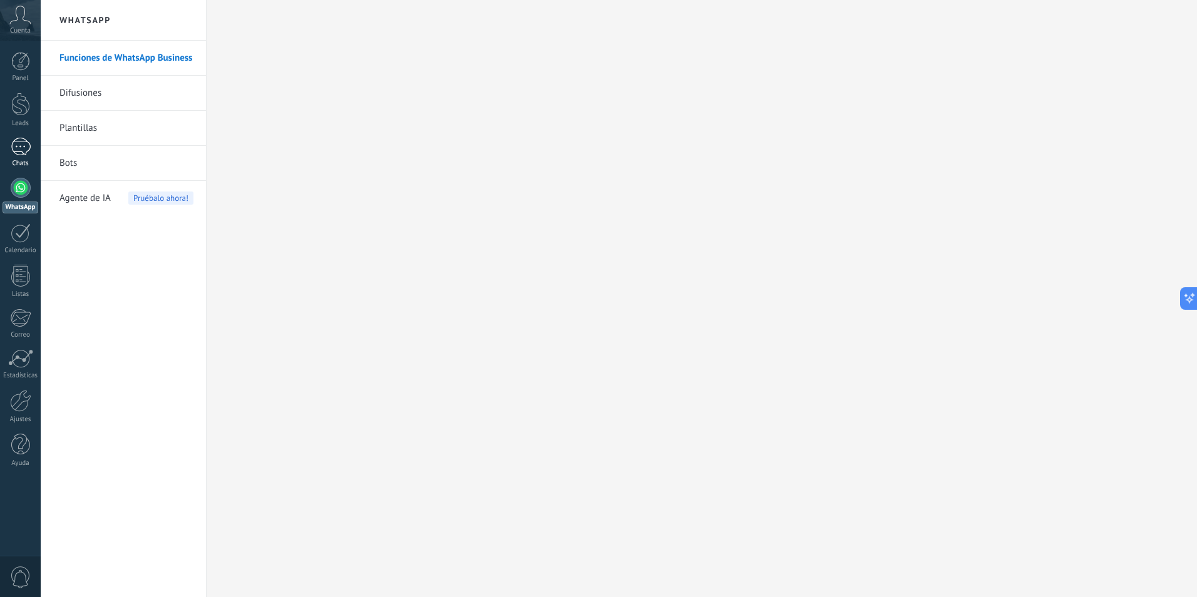
click at [26, 147] on div at bounding box center [21, 147] width 20 height 18
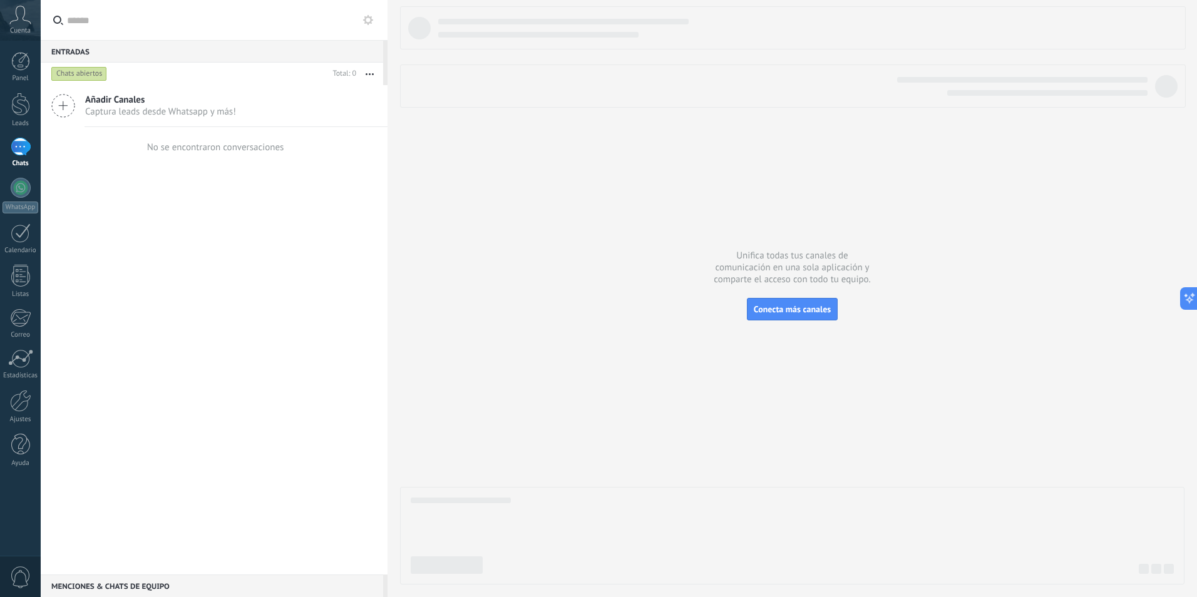
click at [125, 49] on div "Entradas 0" at bounding box center [212, 51] width 343 height 23
click at [369, 19] on icon at bounding box center [368, 20] width 10 height 10
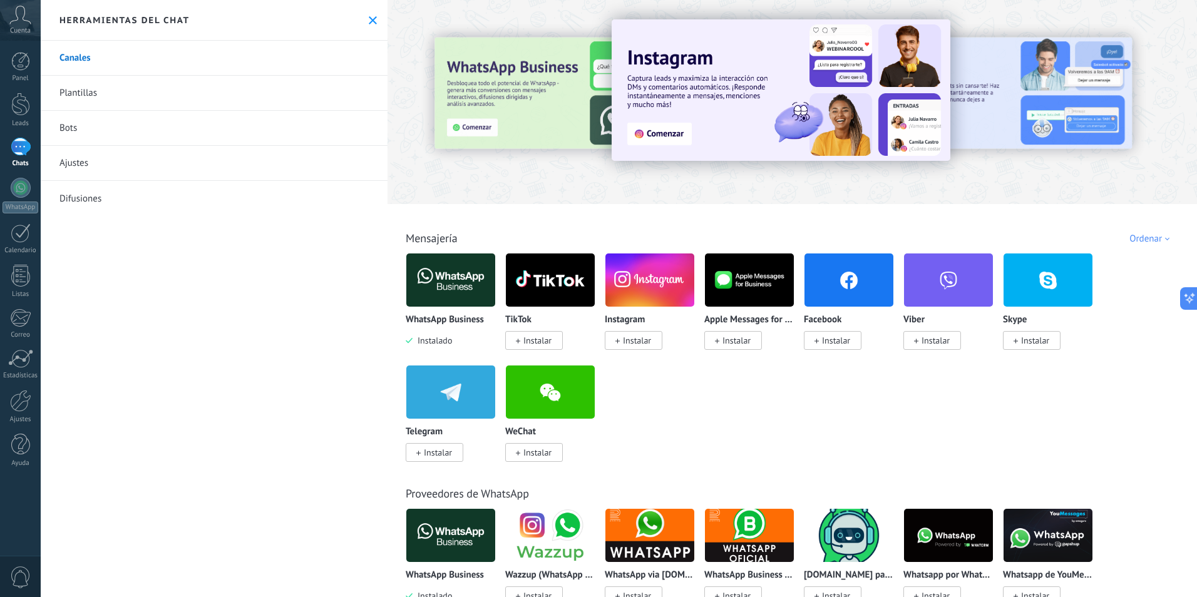
click at [369, 19] on icon at bounding box center [373, 20] width 8 height 8
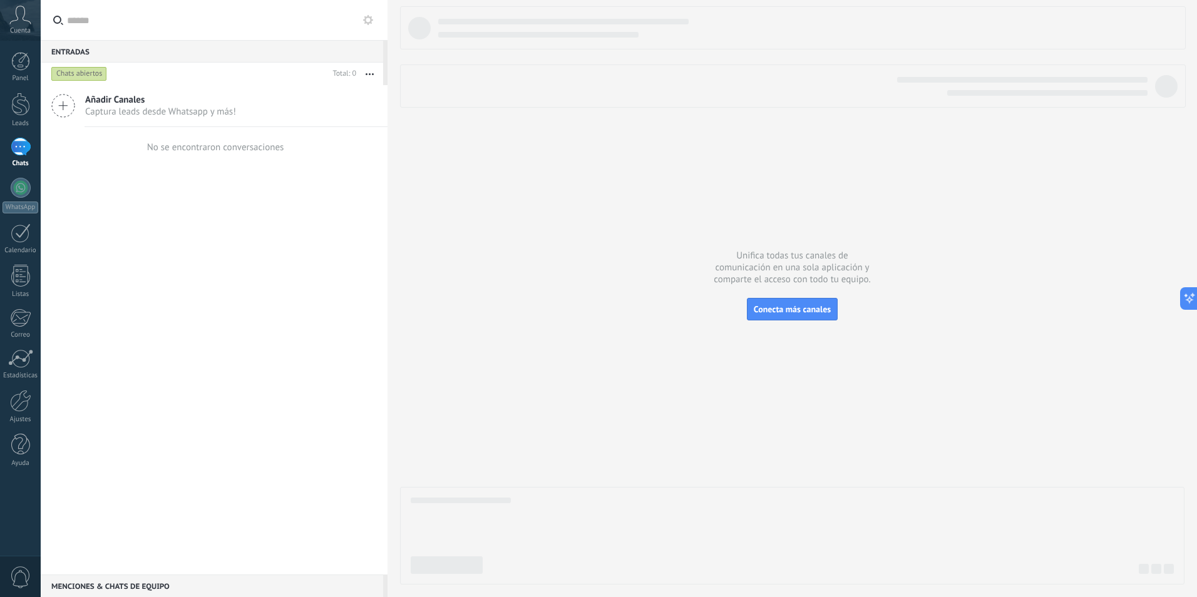
click at [0, 143] on html ".abccls-1,.abccls-2{fill-rule:evenodd}.abccls-2{fill:#fff} .abfcls-1{fill:none}…" at bounding box center [598, 298] width 1197 height 597
click at [1188, 297] on icon at bounding box center [1188, 295] width 3 height 3
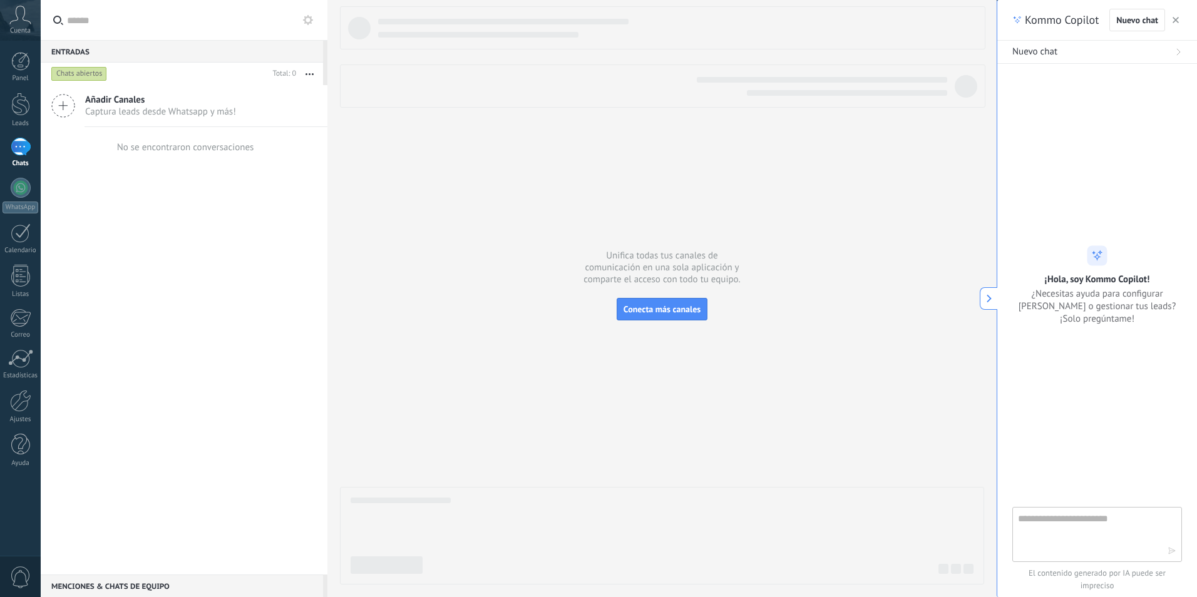
click at [1116, 523] on textarea at bounding box center [1088, 534] width 141 height 45
type textarea "**********"
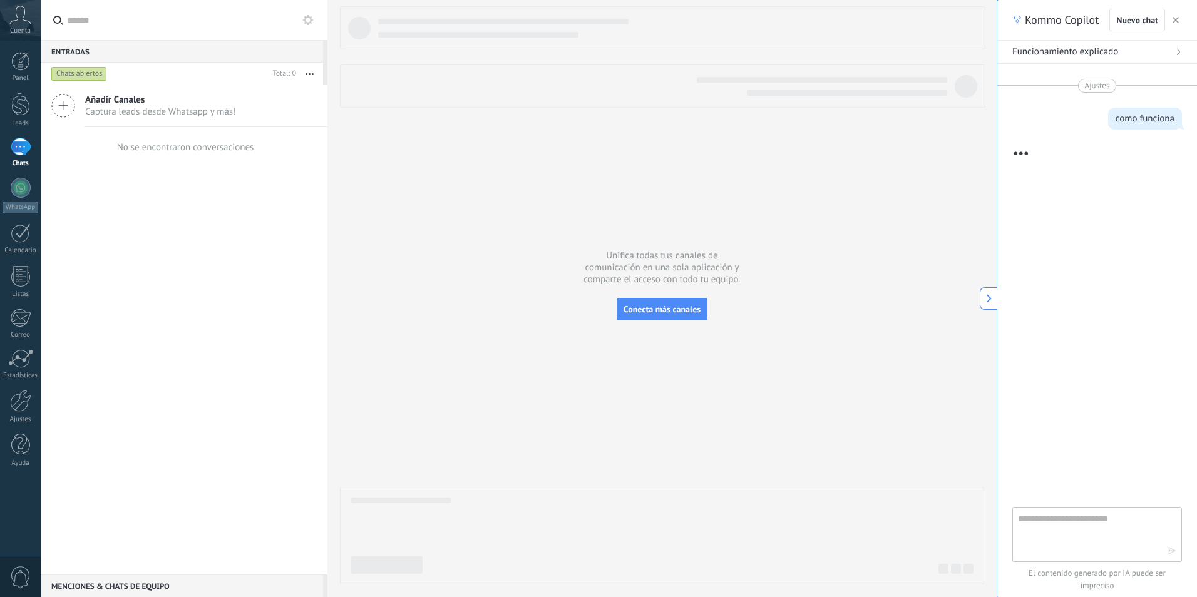
click at [23, 145] on div at bounding box center [21, 147] width 20 height 18
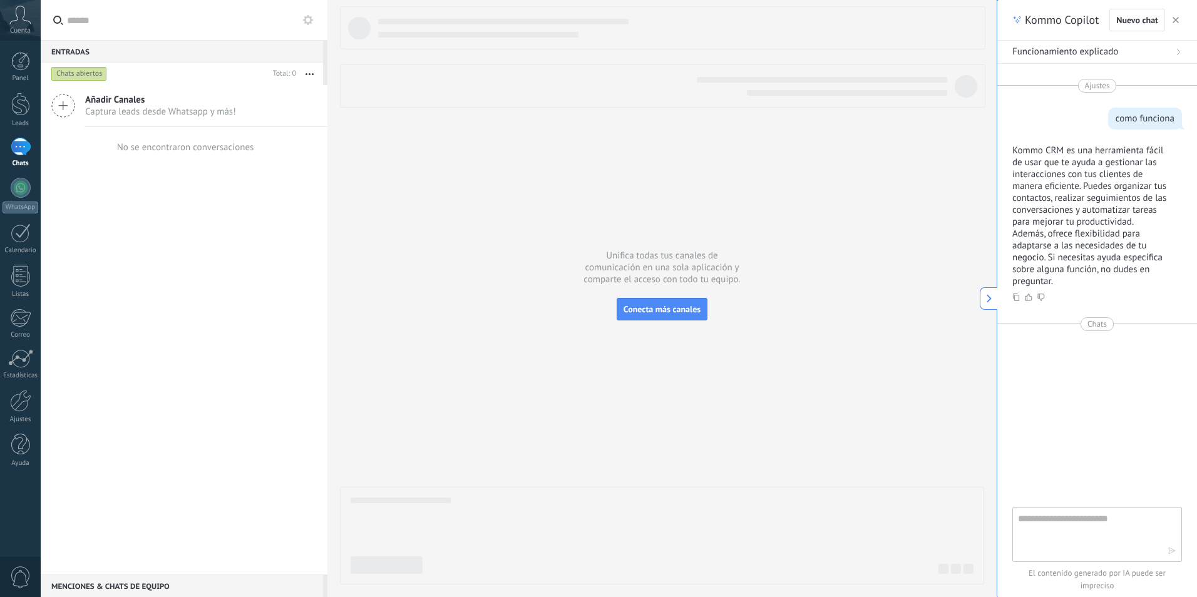
click at [1086, 530] on textarea at bounding box center [1088, 534] width 141 height 45
type textarea "**********"
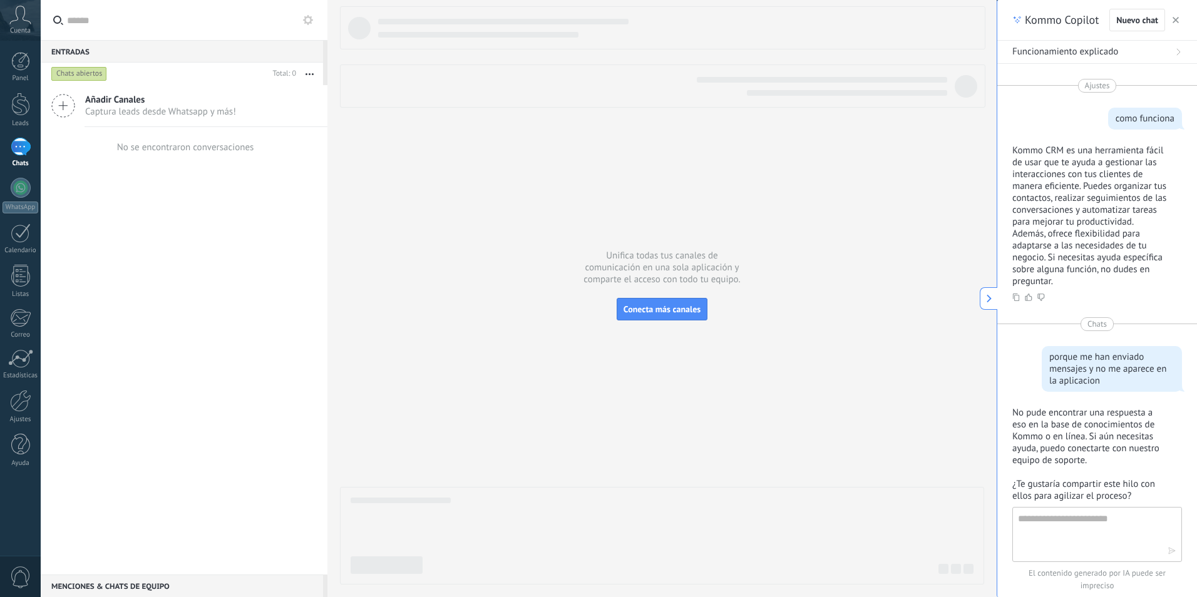
scroll to position [135, 0]
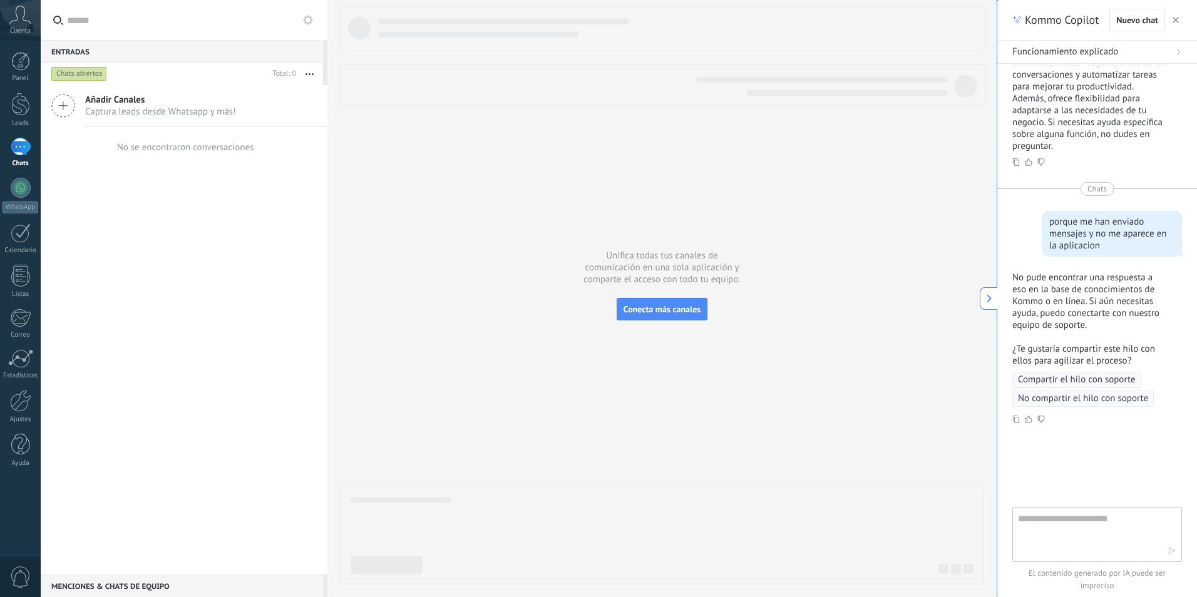
click at [13, 148] on div at bounding box center [21, 147] width 20 height 18
click at [20, 115] on div at bounding box center [20, 104] width 19 height 23
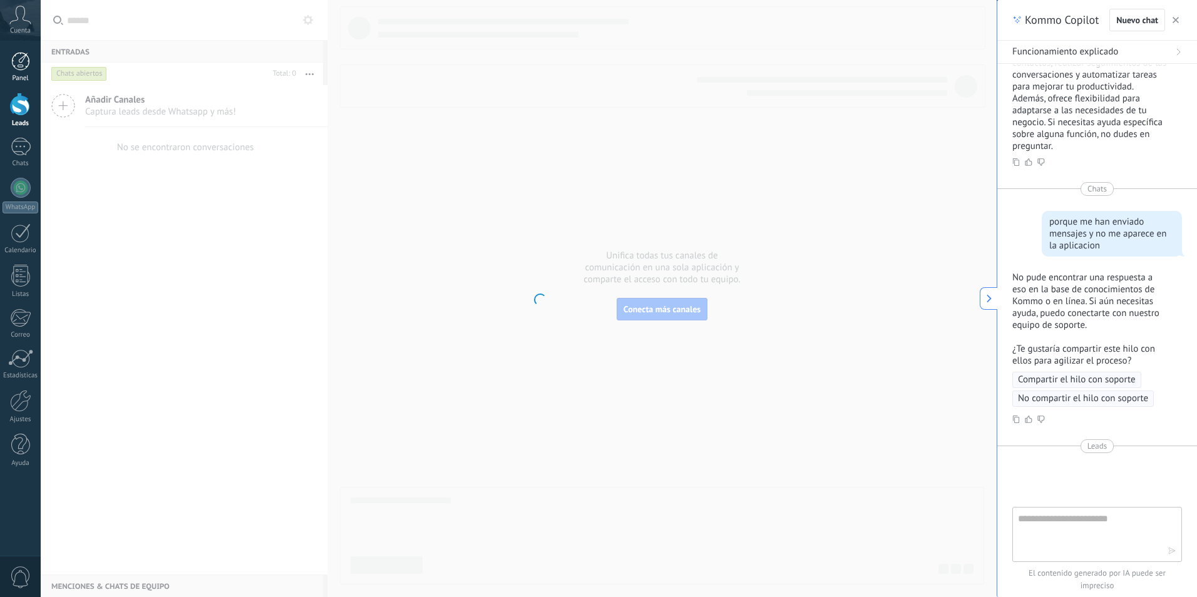
click at [19, 71] on link "Panel" at bounding box center [20, 67] width 41 height 31
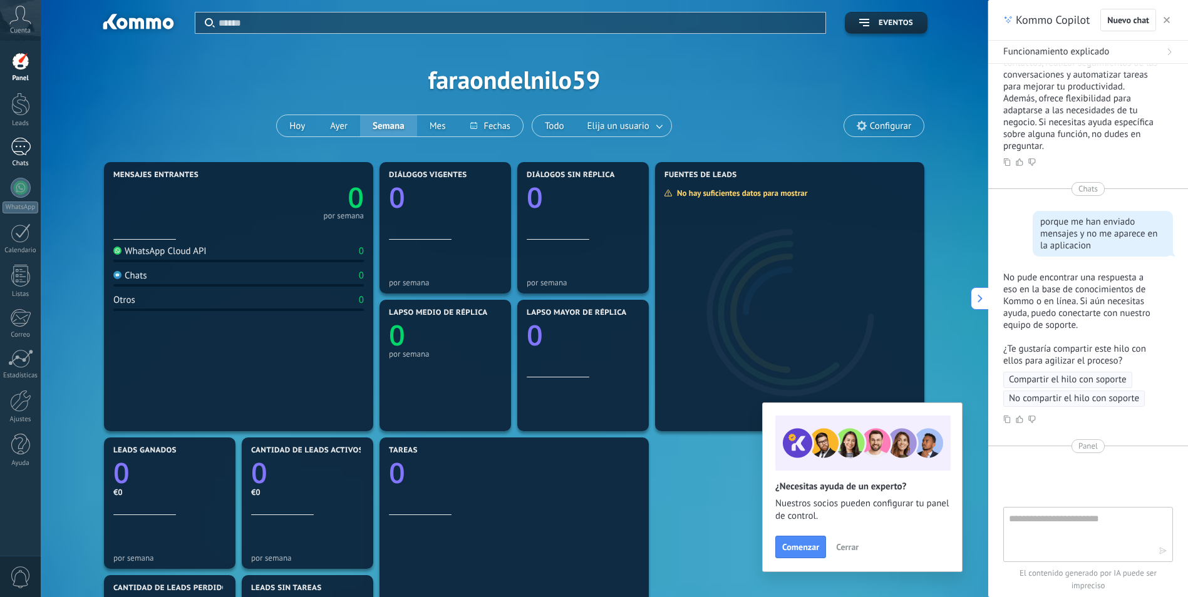
click at [29, 152] on div at bounding box center [21, 147] width 20 height 18
